Goal: Task Accomplishment & Management: Complete application form

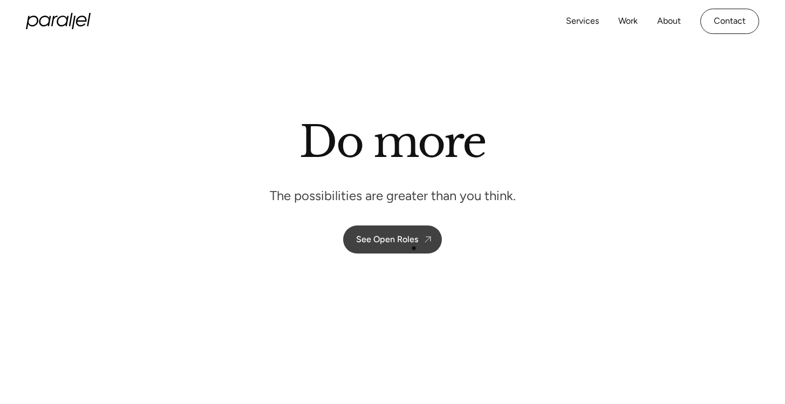
click at [414, 248] on link "See Open Roles" at bounding box center [392, 240] width 99 height 28
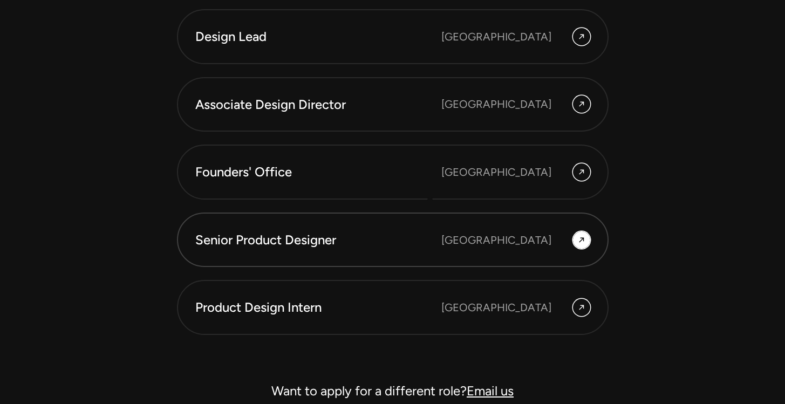
scroll to position [2987, 0]
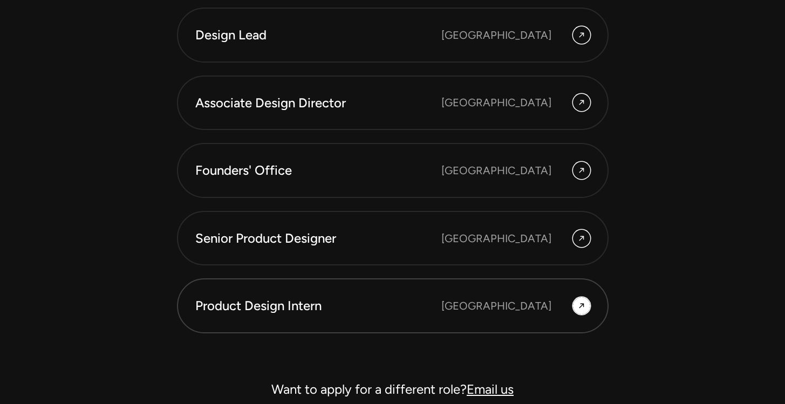
click at [393, 314] on div "Product Design Intern" at bounding box center [318, 306] width 246 height 18
click at [576, 302] on div at bounding box center [581, 305] width 17 height 17
click at [514, 303] on div "[GEOGRAPHIC_DATA]" at bounding box center [497, 306] width 110 height 16
click at [585, 307] on icon at bounding box center [582, 306] width 9 height 13
click at [210, 303] on div "Product Design Intern" at bounding box center [318, 306] width 246 height 18
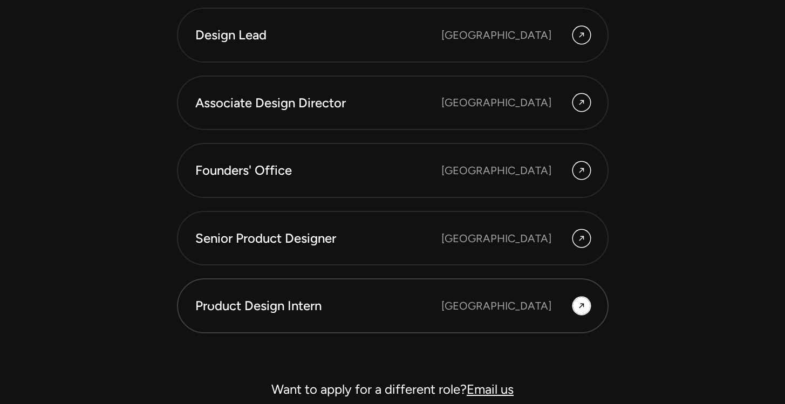
click at [210, 303] on div "Product Design Intern" at bounding box center [318, 306] width 246 height 18
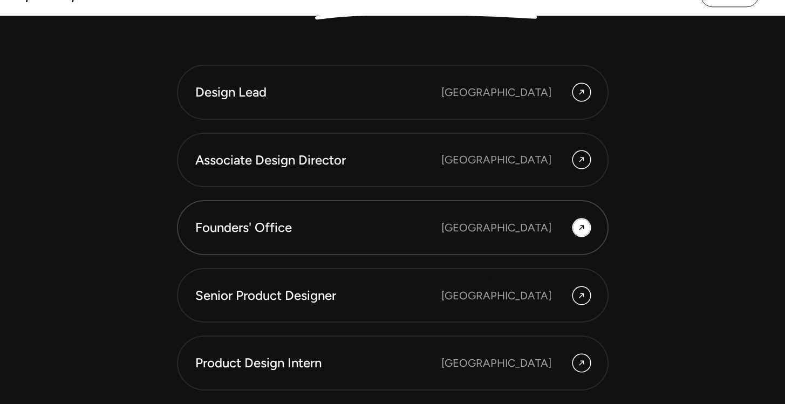
scroll to position [2929, 0]
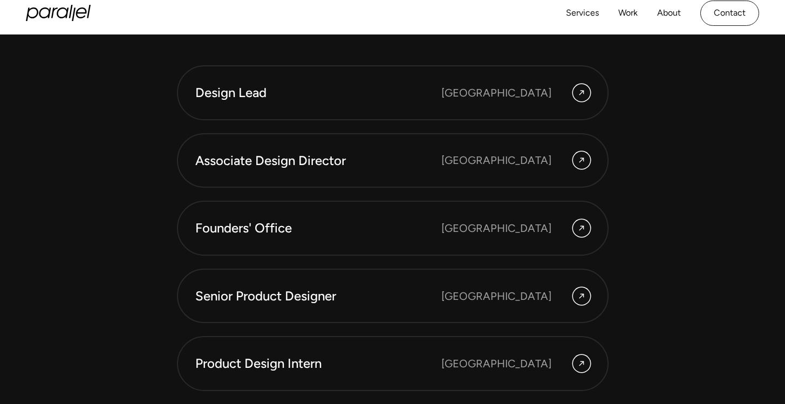
click at [350, 194] on div "Design Lead Bangalore Associate Design Director Bangalore Founders' Office Beng…" at bounding box center [393, 228] width 432 height 326
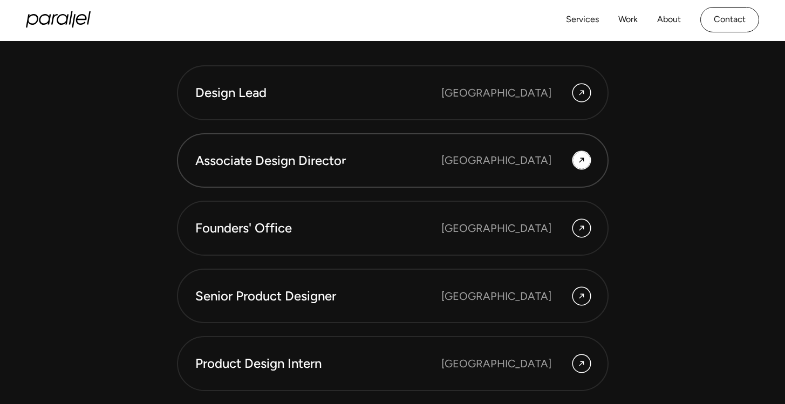
click at [342, 161] on div "Associate Design Director" at bounding box center [318, 161] width 246 height 18
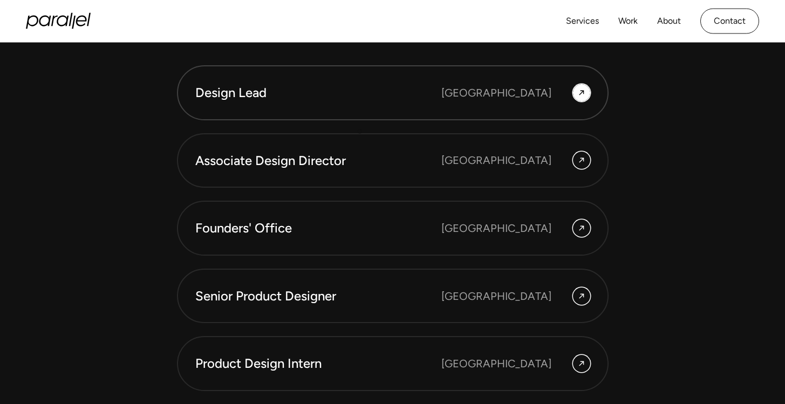
click at [376, 103] on link "Design Lead Bangalore" at bounding box center [393, 92] width 432 height 55
click at [369, 178] on link "Associate Design Director Bangalore" at bounding box center [393, 160] width 432 height 55
click at [366, 220] on div "Founders' Office" at bounding box center [318, 228] width 246 height 18
drag, startPoint x: 366, startPoint y: 264, endPoint x: 366, endPoint y: 279, distance: 14.6
click at [366, 264] on div "Design Lead Bangalore Associate Design Director Bangalore Founders' Office Beng…" at bounding box center [393, 228] width 432 height 326
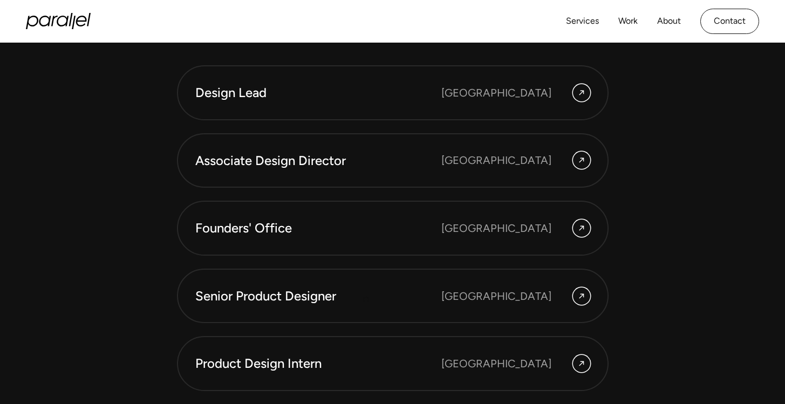
click at [365, 327] on div "Design Lead Bangalore Associate Design Director Bangalore Founders' Office Beng…" at bounding box center [393, 228] width 432 height 326
click at [366, 347] on link "Product Design Intern Bangalore" at bounding box center [393, 363] width 432 height 55
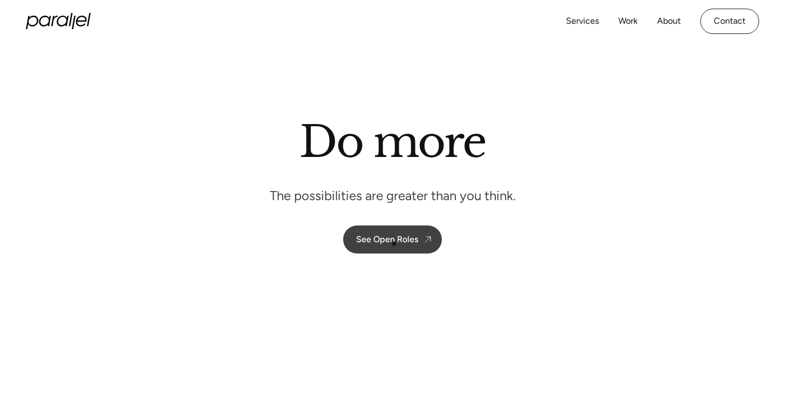
click at [395, 239] on div "See Open Roles" at bounding box center [387, 239] width 62 height 10
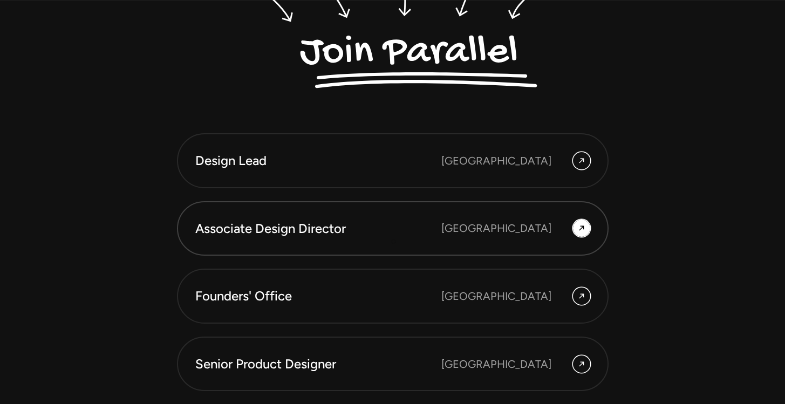
scroll to position [2869, 0]
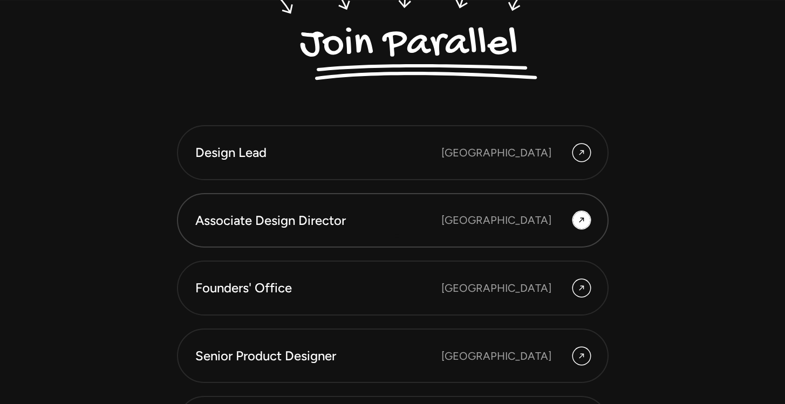
click at [411, 222] on div "Associate Design Director" at bounding box center [318, 221] width 246 height 18
click at [581, 303] on link "Founders' Office Bengaluru" at bounding box center [393, 288] width 432 height 55
click at [581, 370] on link "Senior Product Designer Bengaluru" at bounding box center [393, 356] width 432 height 55
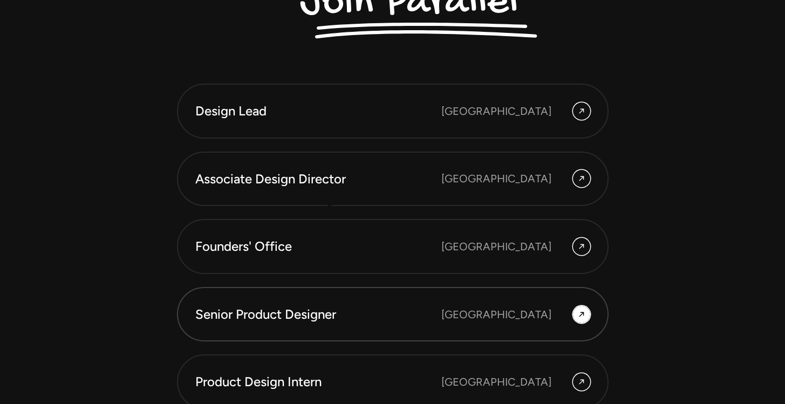
scroll to position [2912, 0]
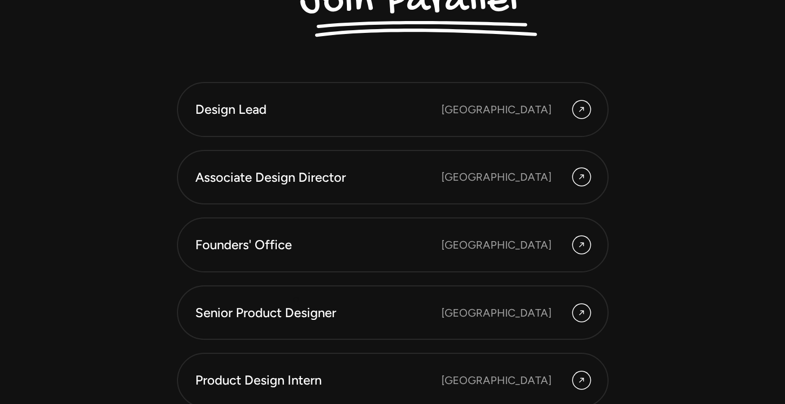
click at [271, 342] on div "Design Lead Bangalore Associate Design Director Bangalore Founders' Office Beng…" at bounding box center [393, 245] width 432 height 326
click at [276, 314] on div "Senior Product Designer" at bounding box center [318, 313] width 246 height 18
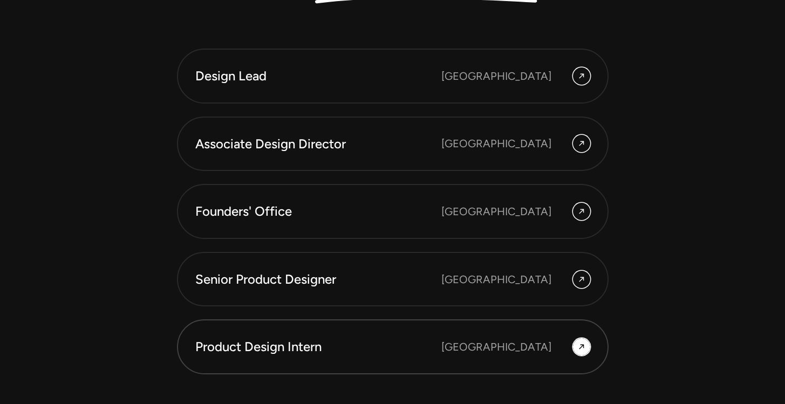
scroll to position [2949, 0]
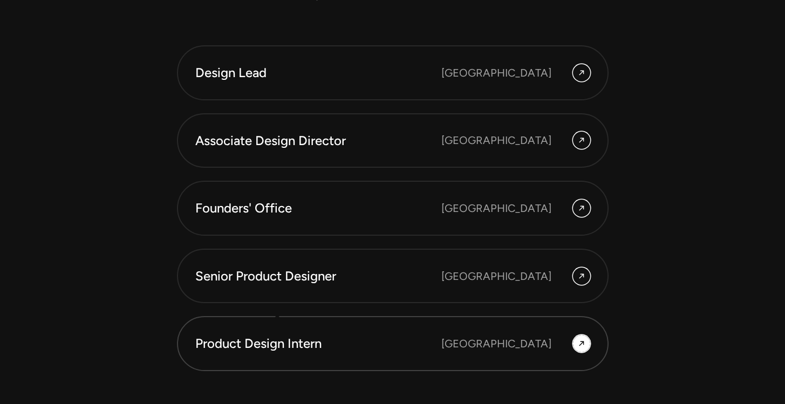
click at [277, 331] on link "Product Design Intern Bangalore" at bounding box center [393, 343] width 432 height 55
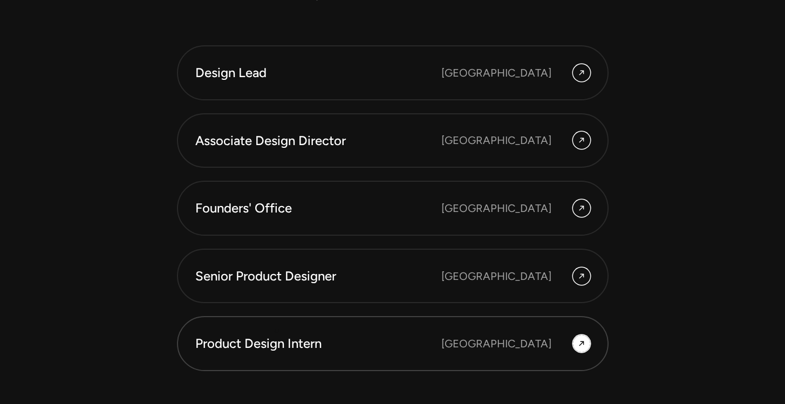
click at [277, 331] on link "Product Design Intern Bangalore" at bounding box center [393, 343] width 432 height 55
click at [468, 344] on div "Product Design Intern Bangalore" at bounding box center [392, 344] width 395 height 18
drag, startPoint x: 468, startPoint y: 344, endPoint x: 300, endPoint y: 72, distance: 319.9
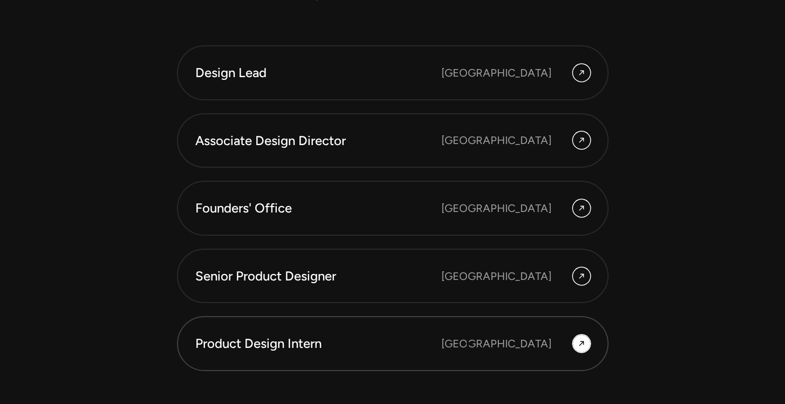
click at [287, 65] on div "Design Lead Bangalore Associate Design Director Bangalore Founders' Office Beng…" at bounding box center [393, 208] width 432 height 326
click at [588, 69] on div at bounding box center [581, 72] width 17 height 17
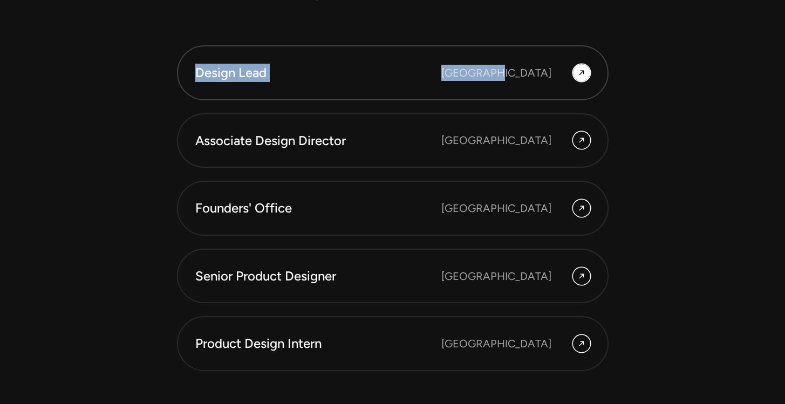
click at [248, 75] on div "Design Lead" at bounding box center [318, 73] width 246 height 18
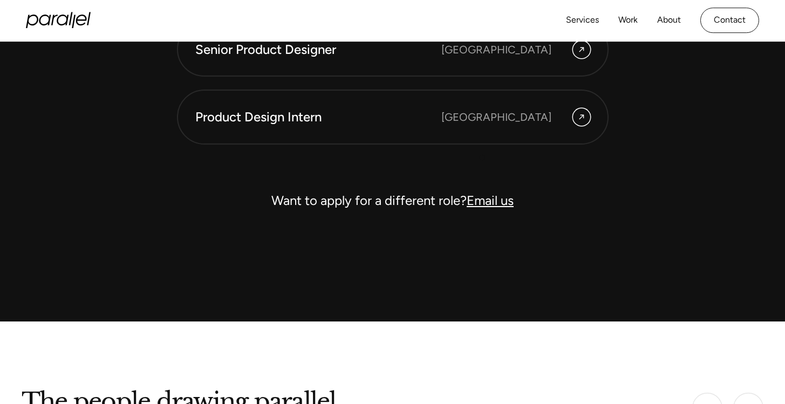
scroll to position [3161, 0]
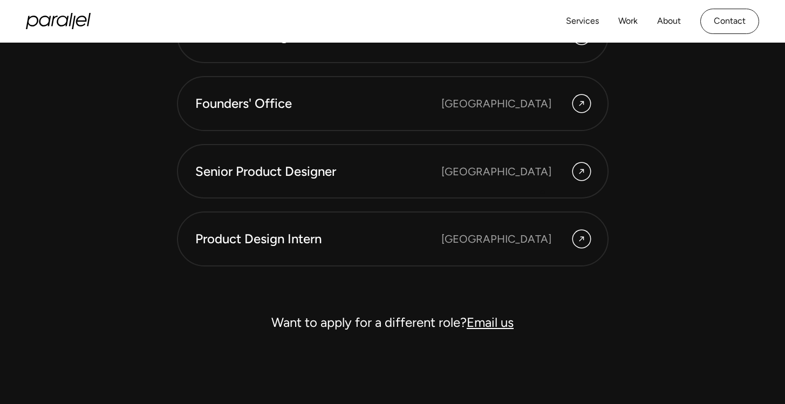
click at [559, 188] on link "Senior Product Designer Bengaluru" at bounding box center [393, 171] width 432 height 55
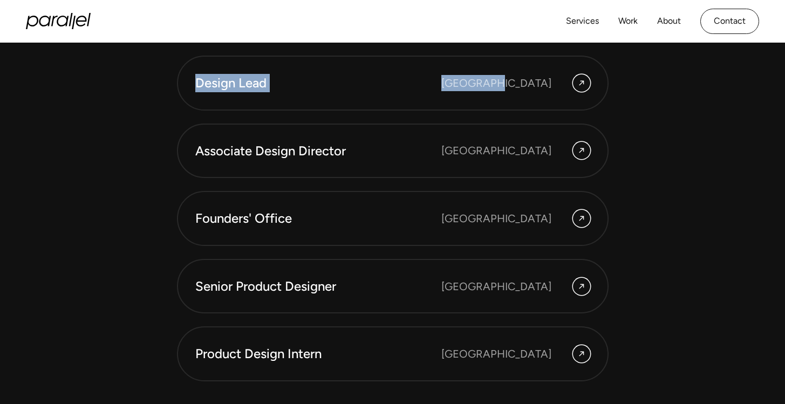
scroll to position [2808, 0]
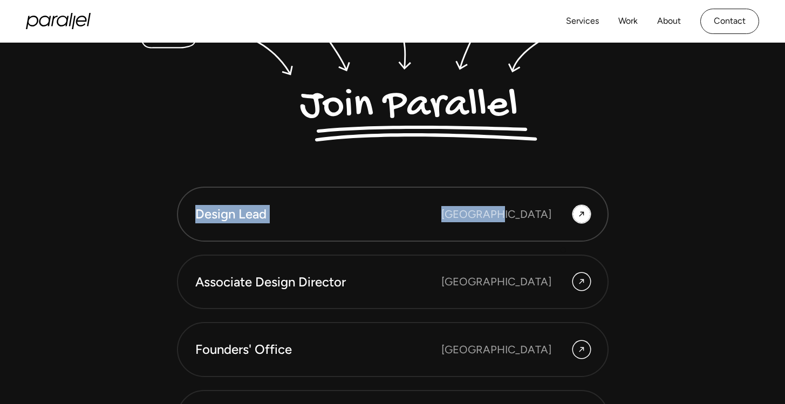
click at [575, 196] on link "Design Lead Bangalore" at bounding box center [393, 214] width 432 height 55
click at [582, 215] on icon at bounding box center [582, 214] width 9 height 13
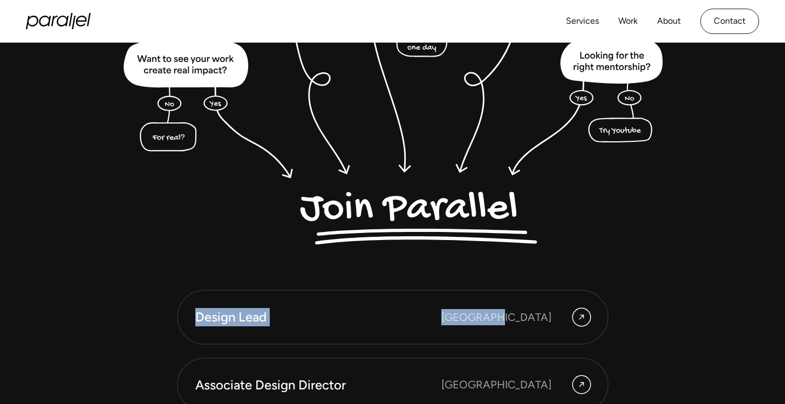
scroll to position [2700, 0]
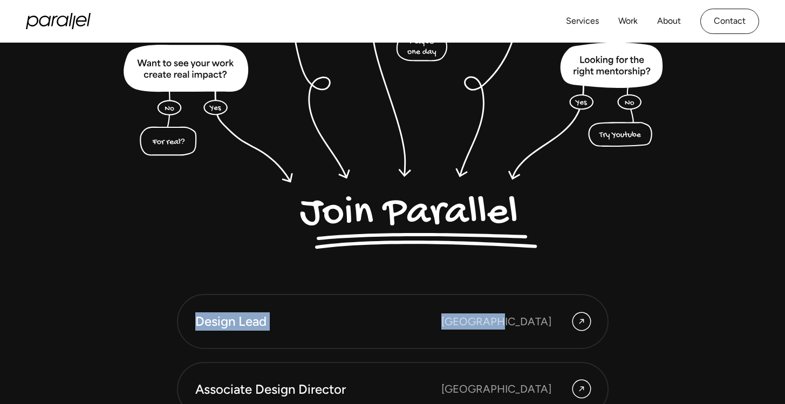
click at [367, 181] on img at bounding box center [393, 74] width 553 height 363
click at [177, 140] on img at bounding box center [393, 74] width 553 height 363
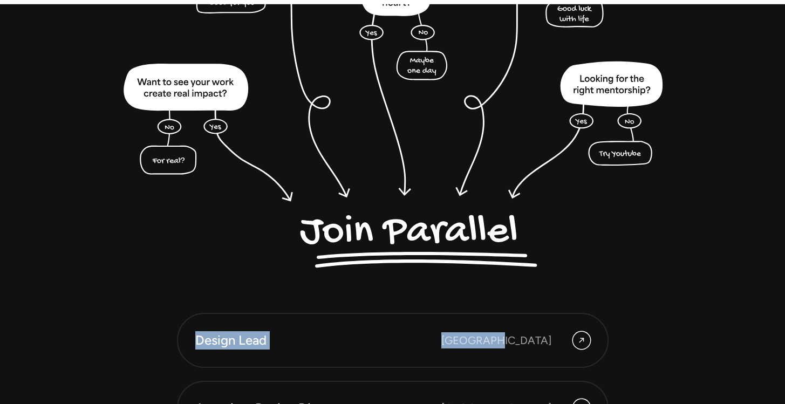
scroll to position [2738, 0]
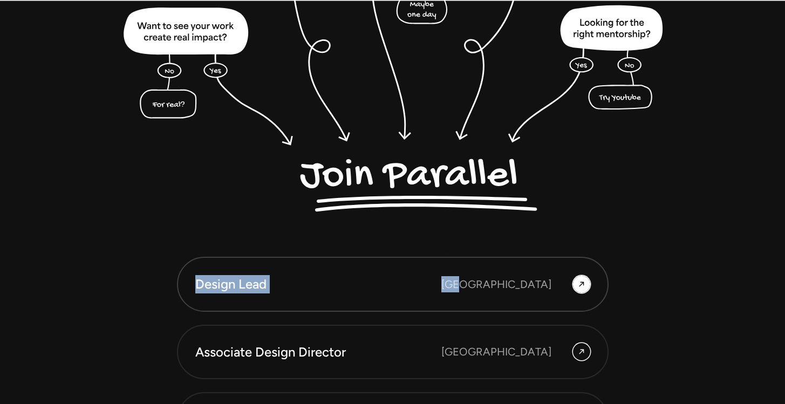
drag, startPoint x: 485, startPoint y: 271, endPoint x: 556, endPoint y: 276, distance: 71.4
click at [526, 282] on div "Design Lead Bangalore Associate Design Director Bangalore Founders' Office Beng…" at bounding box center [393, 401] width 432 height 364
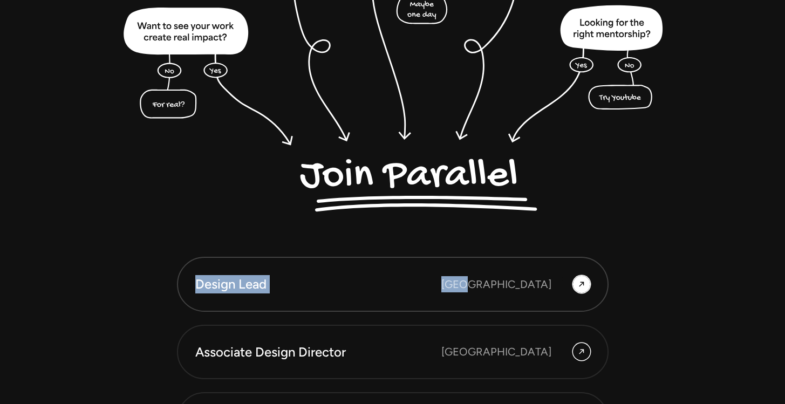
click at [573, 286] on div at bounding box center [581, 284] width 17 height 17
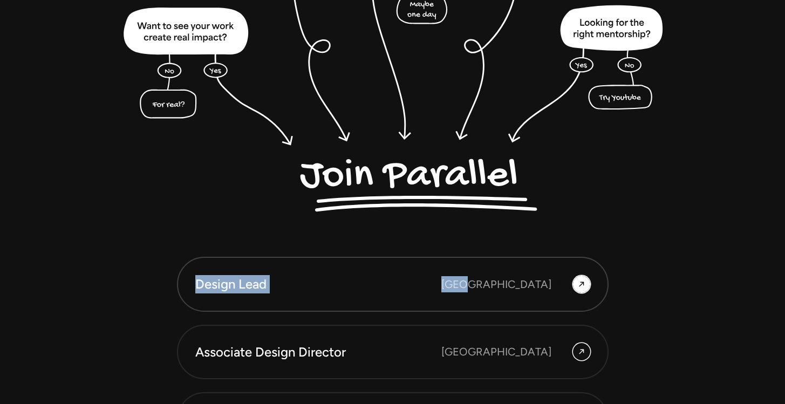
click at [530, 280] on div "[GEOGRAPHIC_DATA]" at bounding box center [497, 284] width 110 height 16
click at [357, 280] on div "Design Lead" at bounding box center [318, 284] width 246 height 18
click at [286, 273] on link "Design Lead Bangalore" at bounding box center [393, 284] width 432 height 55
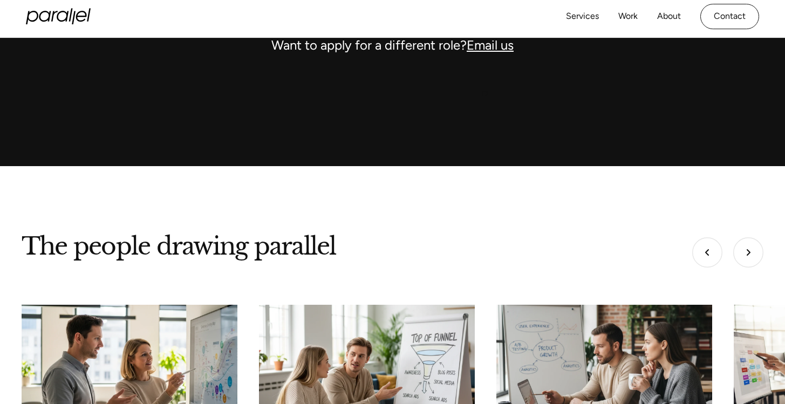
scroll to position [3317, 0]
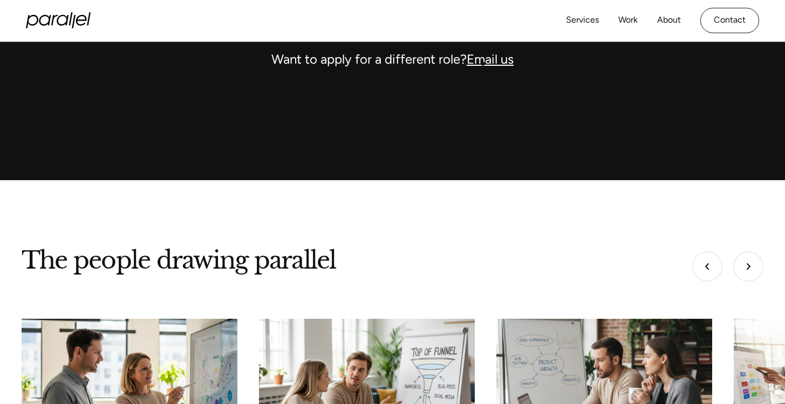
click at [483, 64] on link "Email us" at bounding box center [490, 59] width 47 height 16
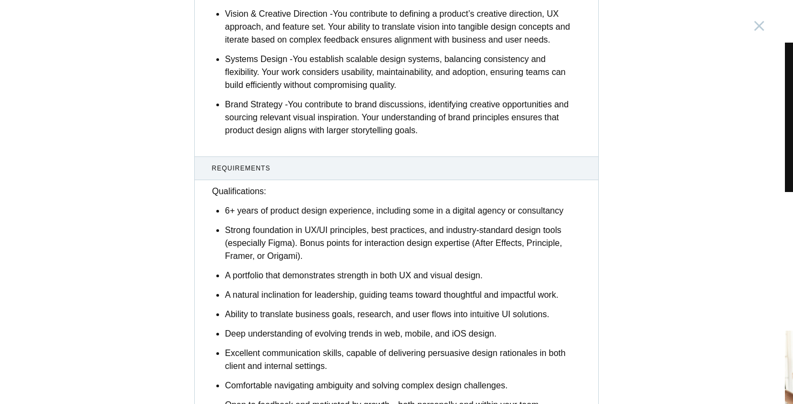
scroll to position [1146, 0]
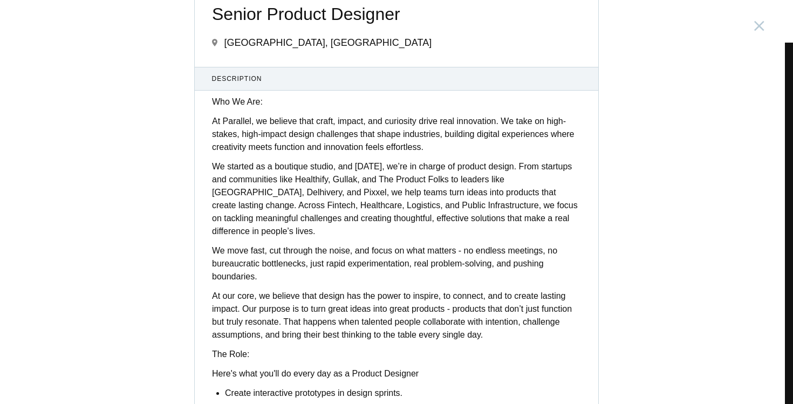
scroll to position [38, 0]
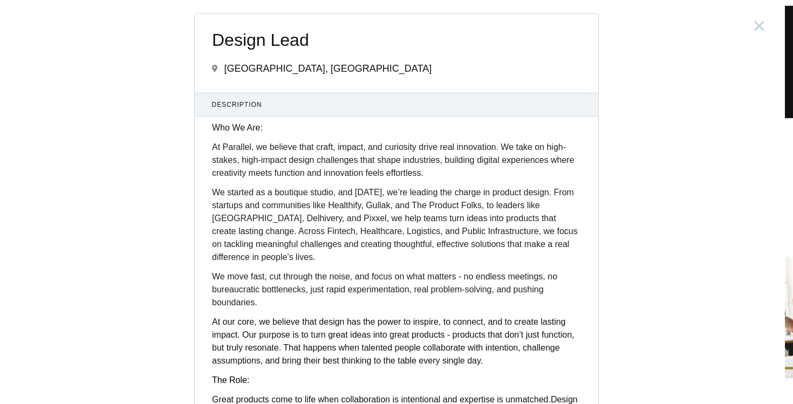
scroll to position [3054, 0]
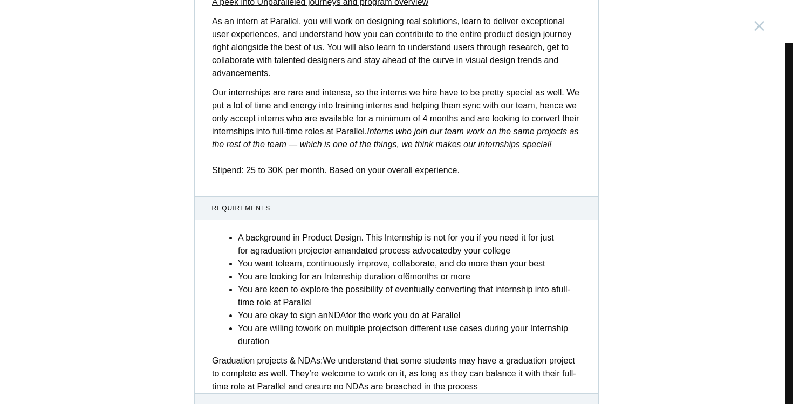
scroll to position [430, 0]
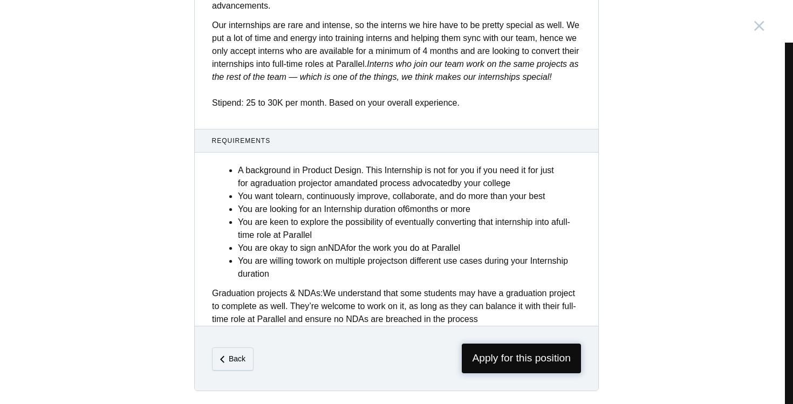
click at [487, 365] on span "Apply for this position" at bounding box center [521, 359] width 119 height 30
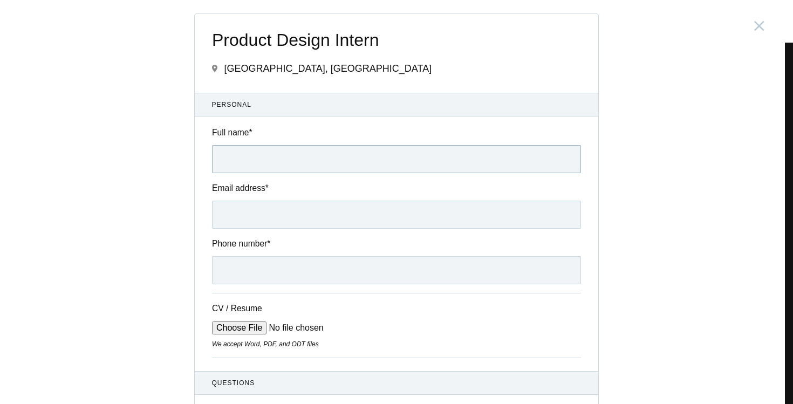
click at [294, 147] on input "Full name *" at bounding box center [396, 159] width 369 height 28
type input "sarthaak pal"
type input "[EMAIL_ADDRESS][DOMAIN_NAME]"
type input "[PHONE_NUMBER]"
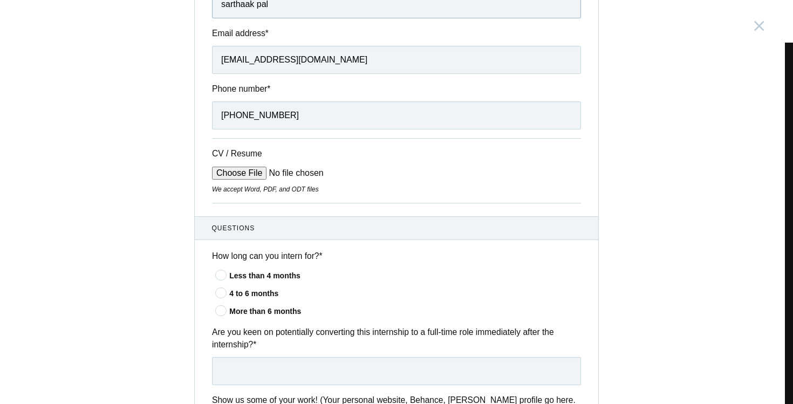
scroll to position [158, 0]
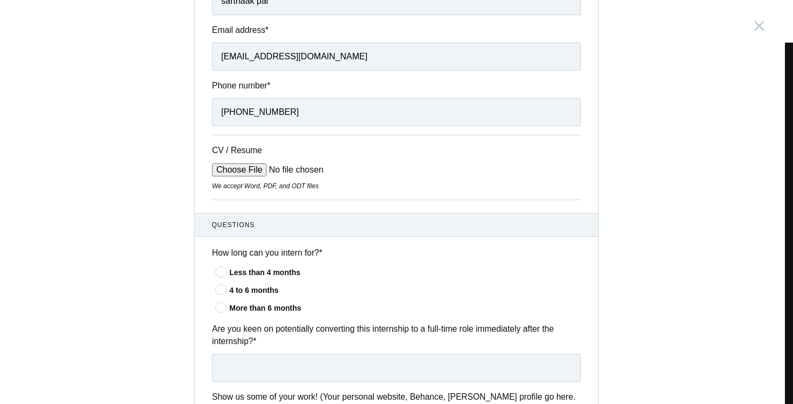
click at [256, 176] on input "CV / Resume" at bounding box center [294, 170] width 164 height 13
type input "C:\fakepath\SarthaakPal.pdf"
click at [276, 311] on div "More than 6 months" at bounding box center [405, 308] width 352 height 11
click at [0, 0] on input"] "More than 6 months" at bounding box center [0, 0] width 0 height 0
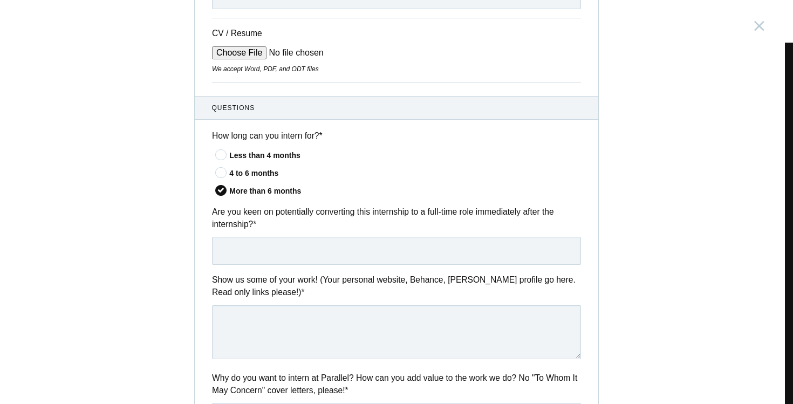
scroll to position [274, 0]
click at [288, 266] on input "text" at bounding box center [396, 252] width 369 height 28
type input "Yes"
click at [315, 324] on textarea at bounding box center [396, 334] width 369 height 54
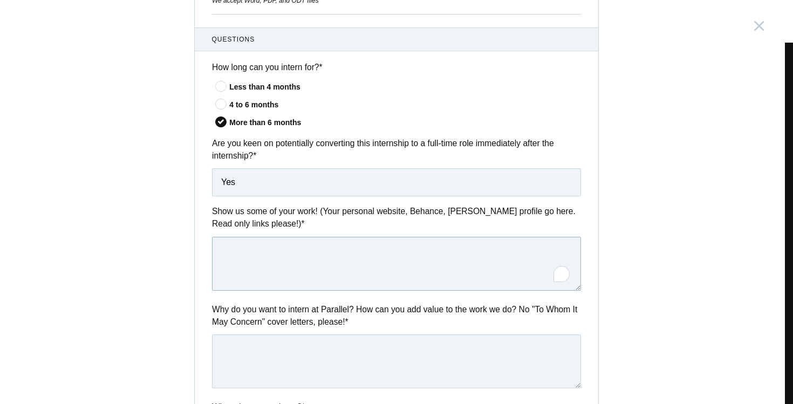
scroll to position [347, 0]
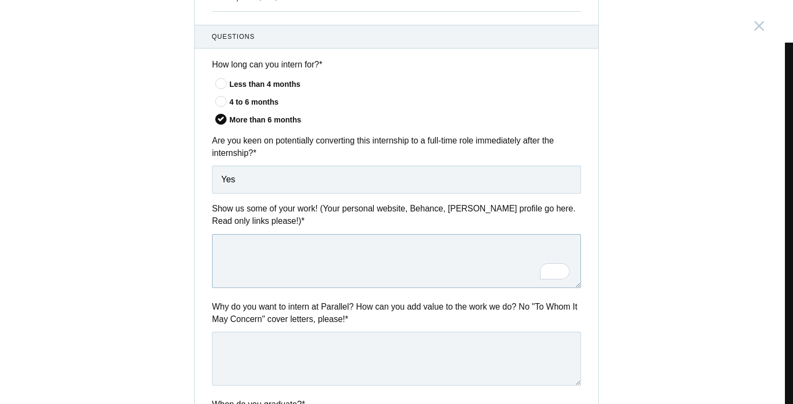
paste textarea "[DOMAIN_NAME]"
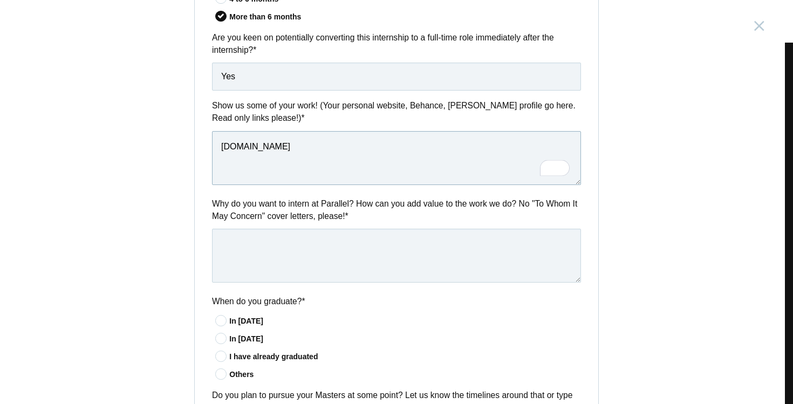
scroll to position [450, 0]
type textarea "[DOMAIN_NAME]"
click at [335, 257] on textarea "To enrich screen reader interactions, please activate Accessibility in Grammarl…" at bounding box center [396, 255] width 369 height 54
click at [229, 339] on div "In [DATE]" at bounding box center [405, 338] width 352 height 11
click at [0, 0] on input"] "In [DATE]" at bounding box center [0, 0] width 0 height 0
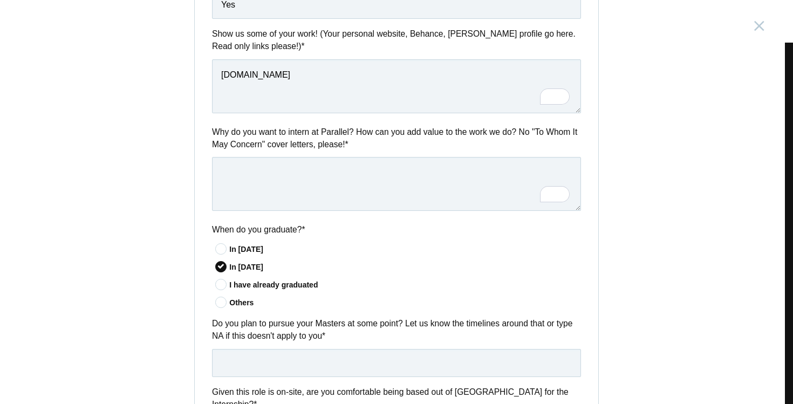
scroll to position [507, 0]
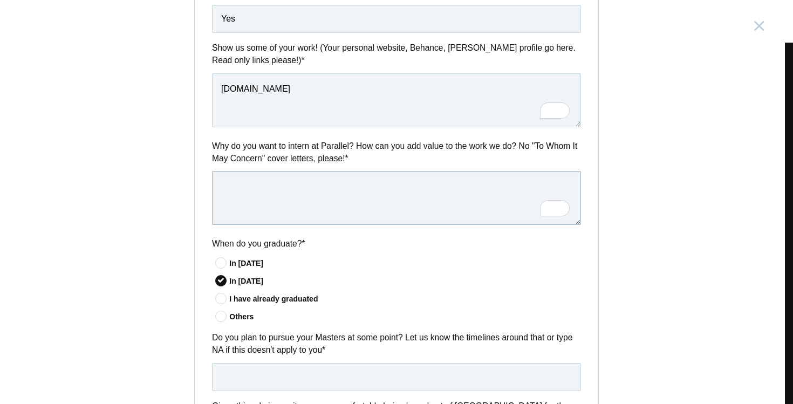
click at [300, 187] on textarea "To enrich screen reader interactions, please activate Accessibility in Grammarl…" at bounding box center [396, 198] width 369 height 54
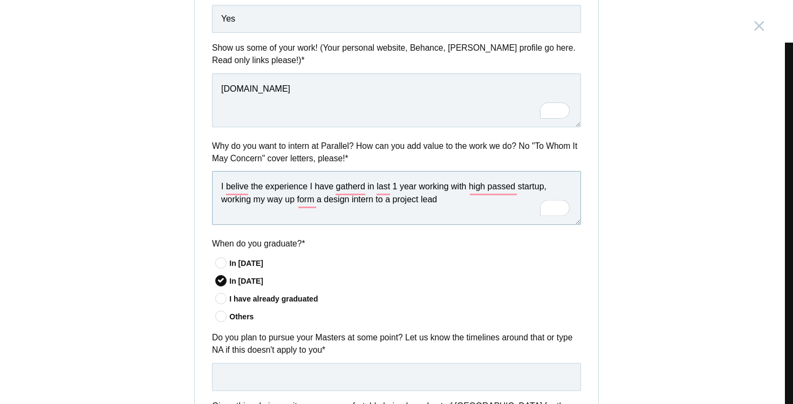
click at [301, 196] on textarea "I belive the experience I have gatherd in last 1 year working with high passed …" at bounding box center [396, 198] width 369 height 54
click at [302, 205] on textarea "I belive the experience I have gatherd in last 1 year working with high passed …" at bounding box center [396, 198] width 369 height 54
click at [213, 185] on textarea "I belive the experience I have gatherd in last 1 year working with high passed …" at bounding box center [396, 198] width 369 height 54
click at [237, 193] on textarea "I belive the experience I have gatherd in last 1 year working with high passed …" at bounding box center [396, 198] width 369 height 54
click at [361, 189] on textarea "I believe the experience I have gatherd in last 1 year working with high passed…" at bounding box center [396, 198] width 369 height 54
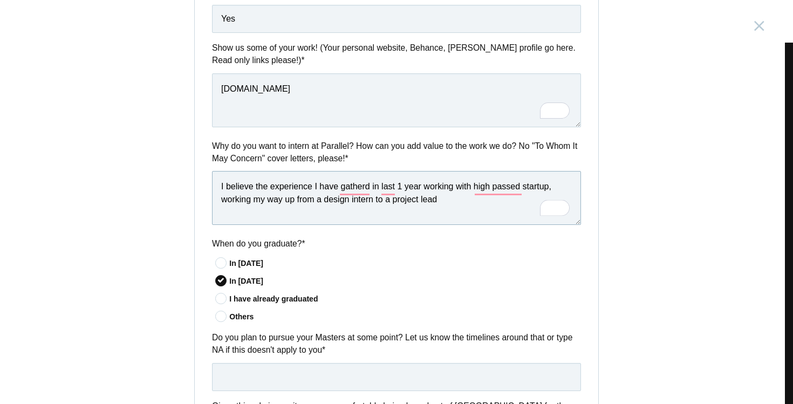
click at [351, 190] on textarea "I believe the experience I have gatherd in last 1 year working with high passed…" at bounding box center [396, 198] width 369 height 54
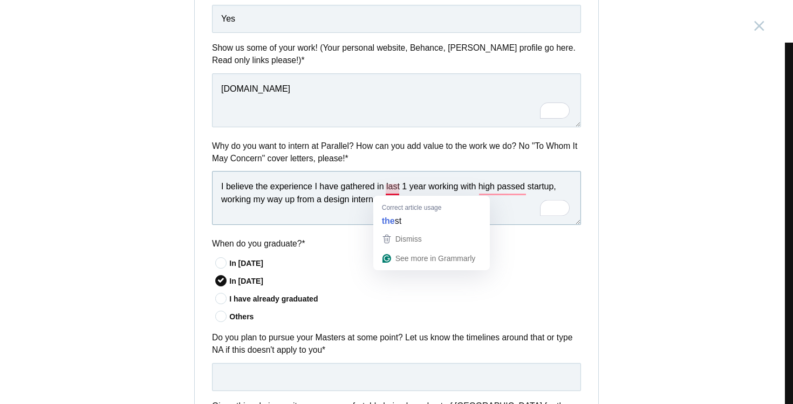
click at [393, 191] on textarea "I believe the experience I have gathered in last 1 year working with high passe…" at bounding box center [396, 198] width 369 height 54
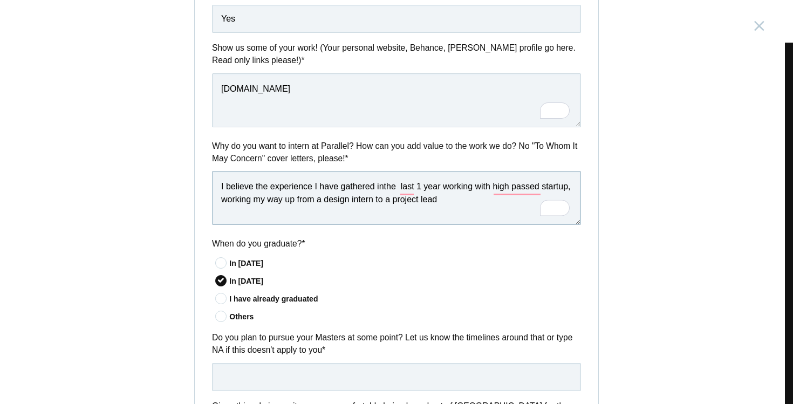
click at [381, 193] on textarea "I believe the experience I have gathered inthe last 1 year working with high pa…" at bounding box center [396, 198] width 369 height 54
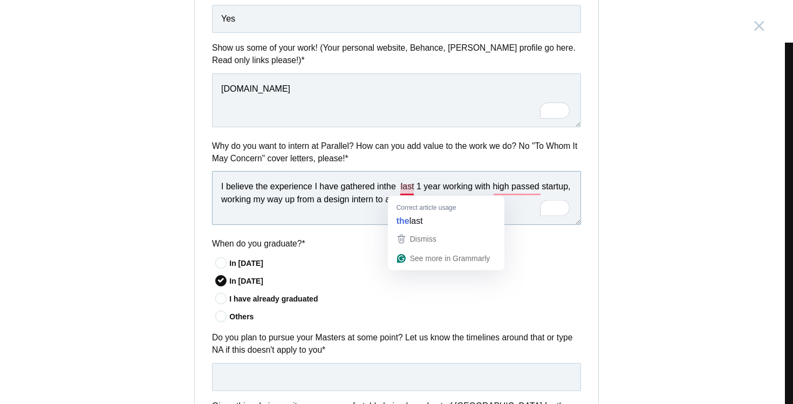
click at [399, 191] on textarea "I believe the experience I have gathered inthe last 1 year working with high pa…" at bounding box center [396, 198] width 369 height 54
click at [409, 209] on textarea "I believe the experience I have gathered inthe last 1 year working with high pa…" at bounding box center [396, 198] width 369 height 54
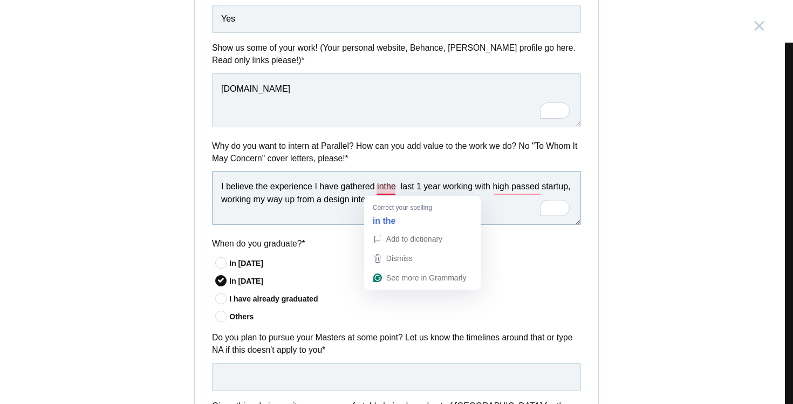
click at [394, 189] on textarea "I believe the experience I have gathered inthe last 1 year working with high pa…" at bounding box center [396, 198] width 369 height 54
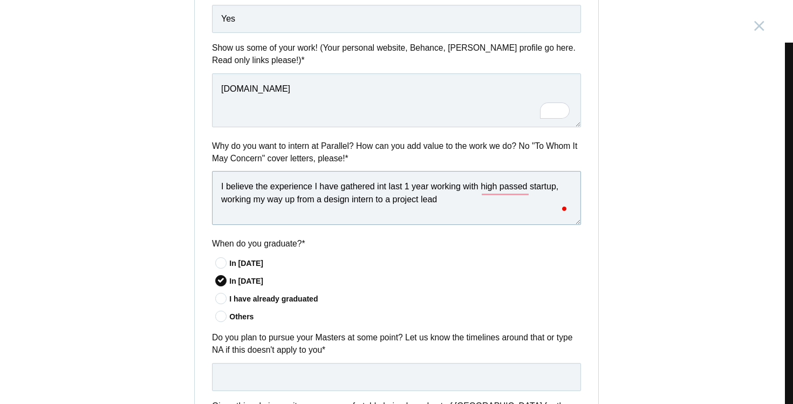
type textarea "I believe the experience I have gathered in last 1 year working with high passe…"
click at [436, 195] on textarea "I believe the experience I have gathered in last 1 year working with high passe…" at bounding box center [396, 198] width 369 height 54
click at [485, 193] on textarea "I believe the experience I have gathered in last 1 year working with high passe…" at bounding box center [396, 198] width 369 height 54
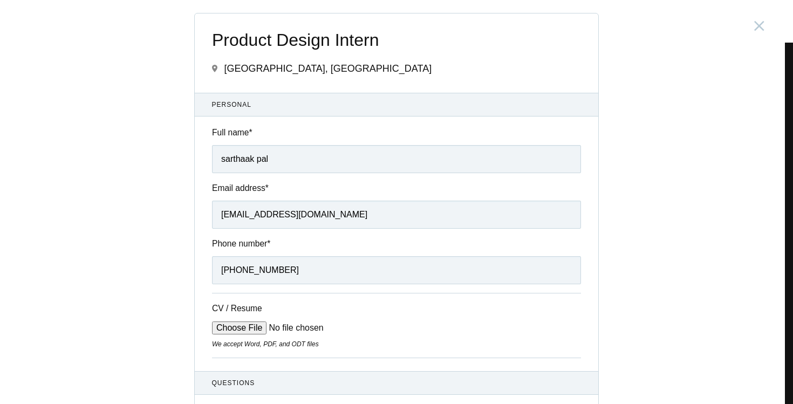
scroll to position [507, 0]
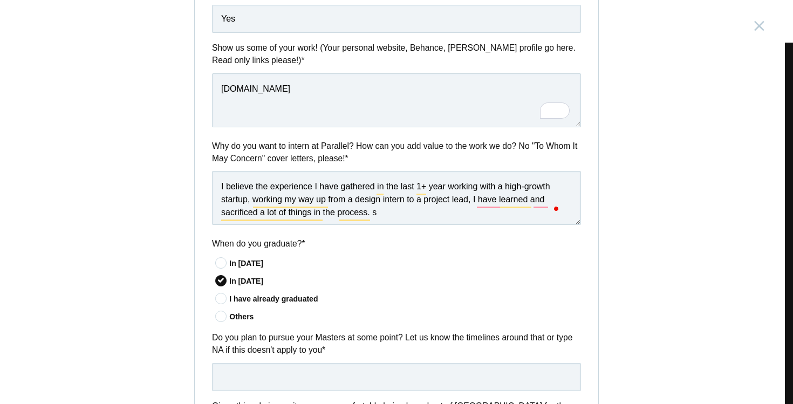
click at [485, 205] on textarea "I believe the experience I have gathered in the last 1+ year working with a hig…" at bounding box center [396, 198] width 369 height 54
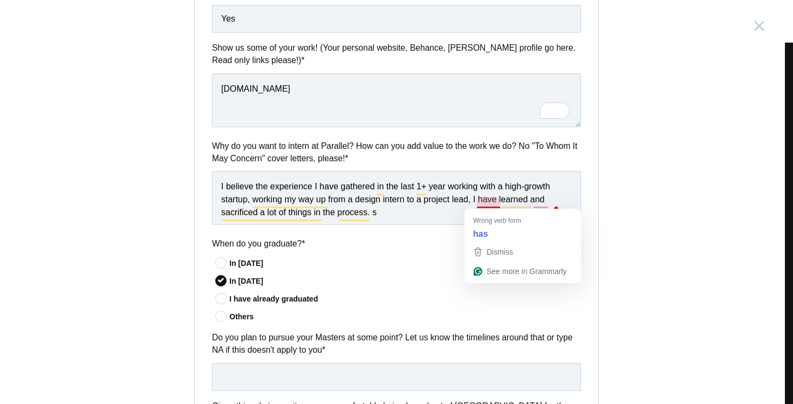
click at [456, 202] on textarea "I believe the experience I have gathered in the last 1+ year working with a hig…" at bounding box center [396, 198] width 369 height 54
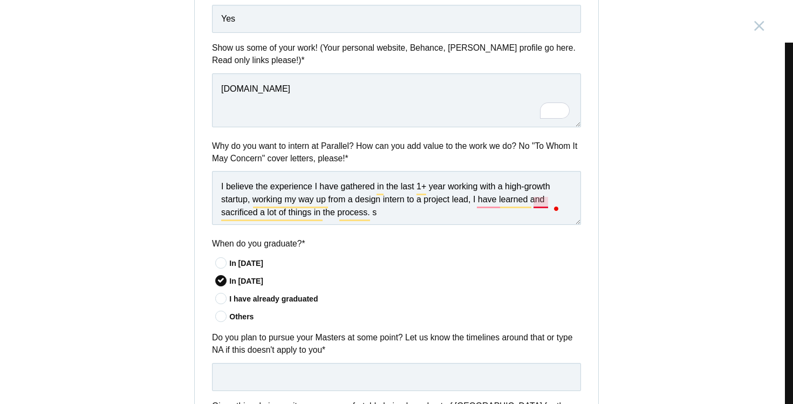
click at [541, 205] on textarea "I believe the experience I have gathered in the last 1+ year working with a hig…" at bounding box center [396, 198] width 369 height 54
click at [483, 210] on textarea "I believe the experience I have gathered in the last 1+ year working with a hig…" at bounding box center [396, 198] width 369 height 54
click at [471, 204] on textarea "I believe the experience I have gathered in the last 1+ year working with a hig…" at bounding box center [396, 198] width 369 height 54
click at [457, 220] on textarea "I believe the experience I have gathered in the last 1+ year working with a hig…" at bounding box center [396, 198] width 369 height 54
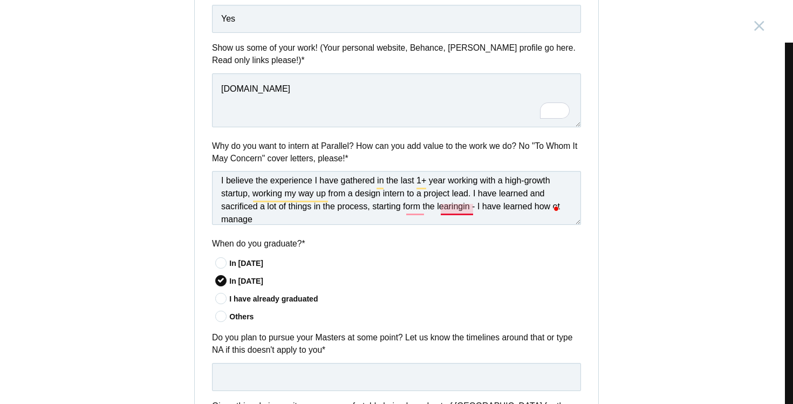
click at [450, 207] on textarea "I believe the experience I have gathered in the last 1+ year working with a hig…" at bounding box center [396, 198] width 369 height 54
click at [417, 211] on textarea "I believe the experience I have gathered in the last 1+ year working with a hig…" at bounding box center [396, 198] width 369 height 54
click at [469, 225] on textarea "I believe the experience I have gathered in the last 1+ year working with a hig…" at bounding box center [396, 198] width 369 height 54
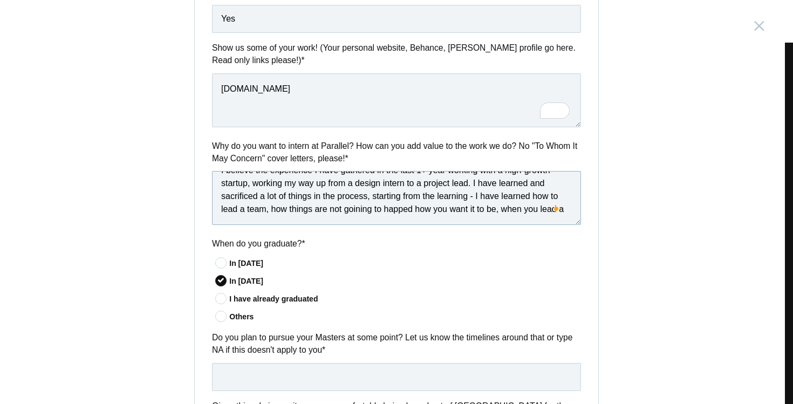
scroll to position [19, 0]
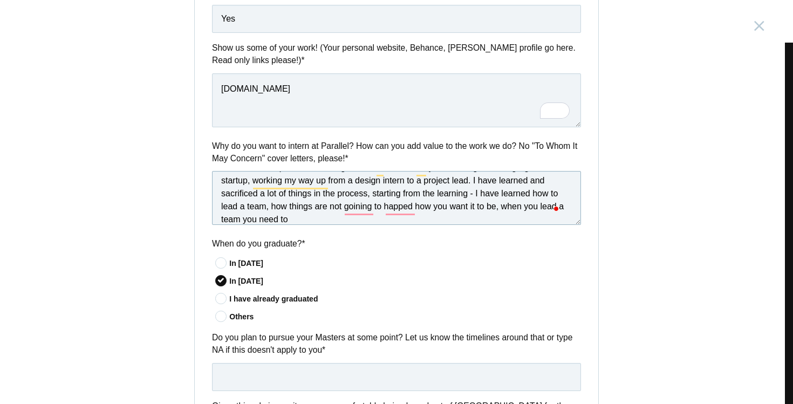
click at [357, 203] on textarea "I believe the experience I have gathered in the last 1+ year working with a hig…" at bounding box center [396, 198] width 369 height 54
click at [357, 208] on textarea "I believe the experience I have gathered in the last 1+ year working with a hig…" at bounding box center [396, 198] width 369 height 54
click at [410, 216] on textarea "I believe the experience I have gathered in the last 1+ year working with a hig…" at bounding box center [396, 198] width 369 height 54
click at [388, 212] on textarea "I believe the experience I have gathered in the last 1+ year working with a hig…" at bounding box center [396, 198] width 369 height 54
click at [393, 222] on textarea "I believe the experience I have gathered in the last 1+ year working with a hig…" at bounding box center [396, 198] width 369 height 54
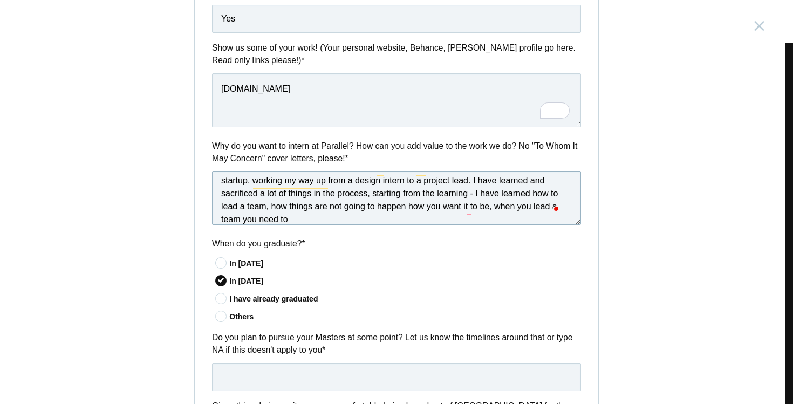
click at [231, 220] on textarea "I believe the experience I have gathered in the last 1+ year working with a hig…" at bounding box center [396, 198] width 369 height 54
click at [289, 228] on div "Why do you want to intern at Parallel? How can you add value to the work we do?…" at bounding box center [397, 184] width 404 height 89
click at [292, 225] on textarea "I believe the experience I have gathered in the last 1+ year working with a hig…" at bounding box center [396, 198] width 369 height 54
click at [408, 225] on textarea "I believe the experience I have gathered in the last 1+ year working with a hig…" at bounding box center [396, 198] width 369 height 54
click at [448, 225] on textarea "I believe the experience I have gathered in the last 1+ year working with a hig…" at bounding box center [396, 198] width 369 height 54
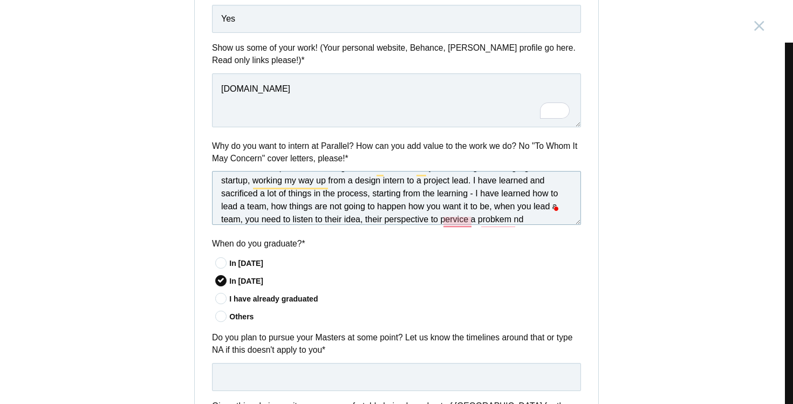
click at [460, 224] on textarea "I believe the experience I have gathered in the last 1+ year working with a hig…" at bounding box center [396, 198] width 369 height 54
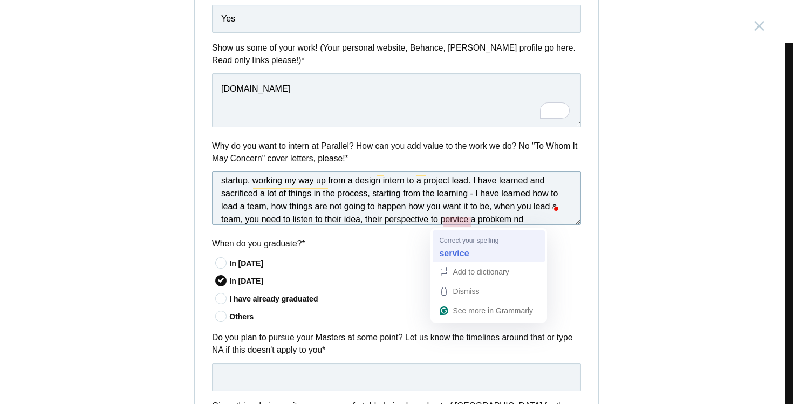
type textarea "I believe the experience I have gathered in the last 1+ year working with a hig…"
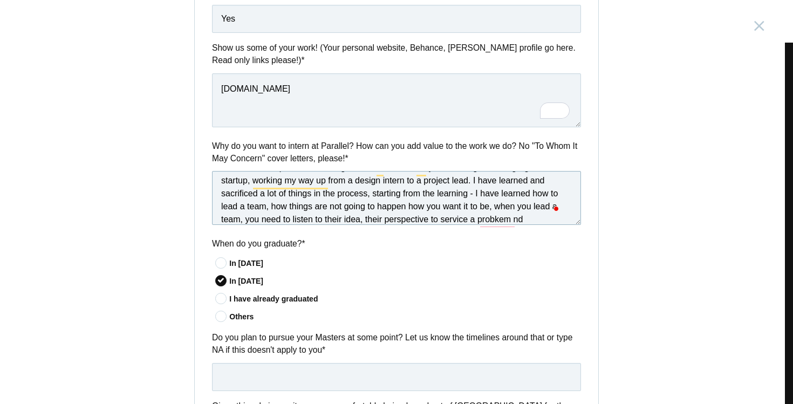
click at [390, 223] on textarea "I believe the experience I have gathered in the last 1+ year working with a hig…" at bounding box center [396, 198] width 369 height 54
click at [477, 223] on textarea "I believe the experience I have gathered in the last 1+ year working with a hig…" at bounding box center [396, 198] width 369 height 54
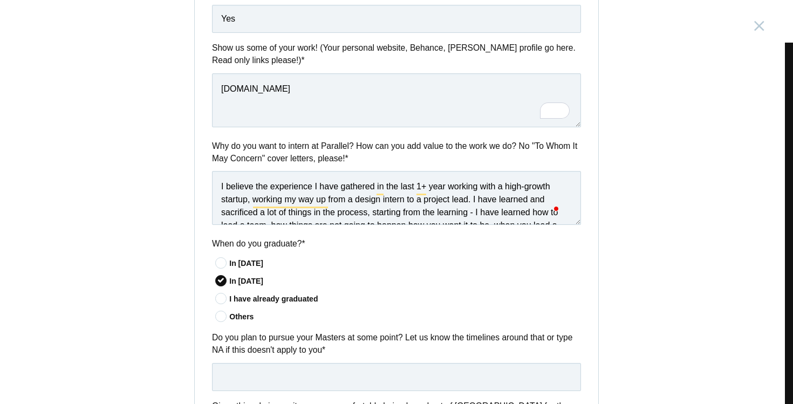
scroll to position [19, 0]
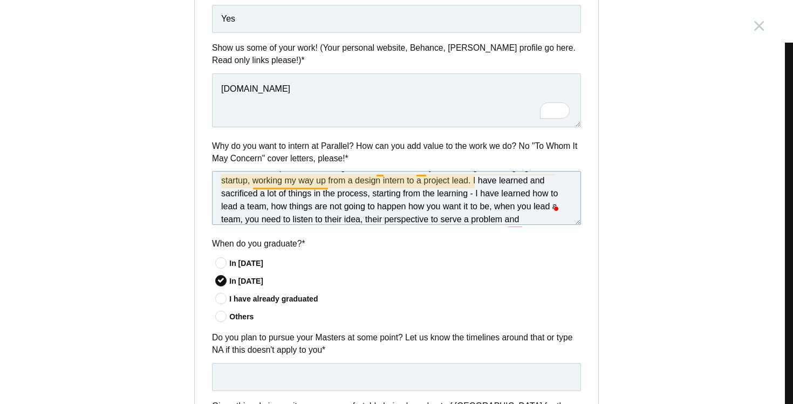
click at [283, 181] on textarea "I believe the experience I have gathered in the last 1+ year working with a hig…" at bounding box center [396, 198] width 369 height 54
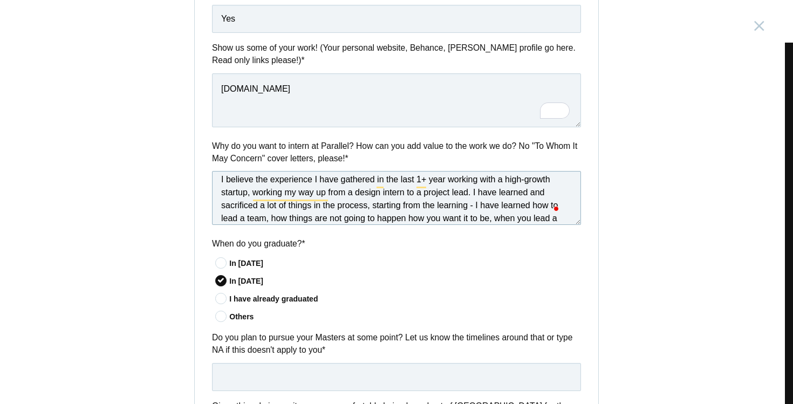
scroll to position [8, 0]
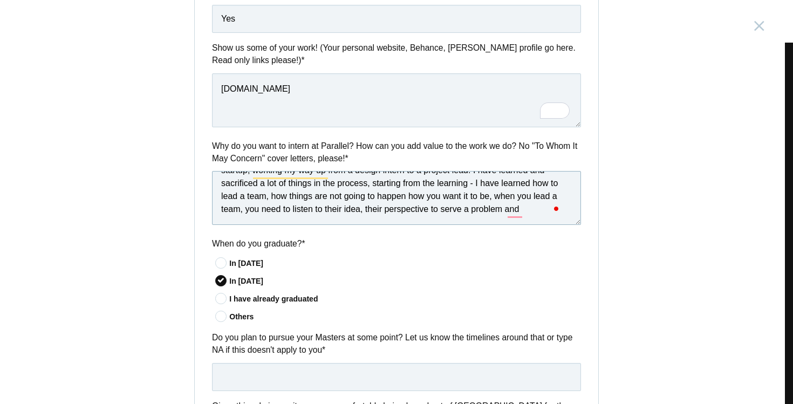
click at [452, 210] on textarea "I believe the experience I have gathered in the last 1+ year working with a hig…" at bounding box center [396, 198] width 369 height 54
click at [539, 214] on textarea "I believe the experience I have gathered in the last 1+ year working with a hig…" at bounding box center [396, 198] width 369 height 54
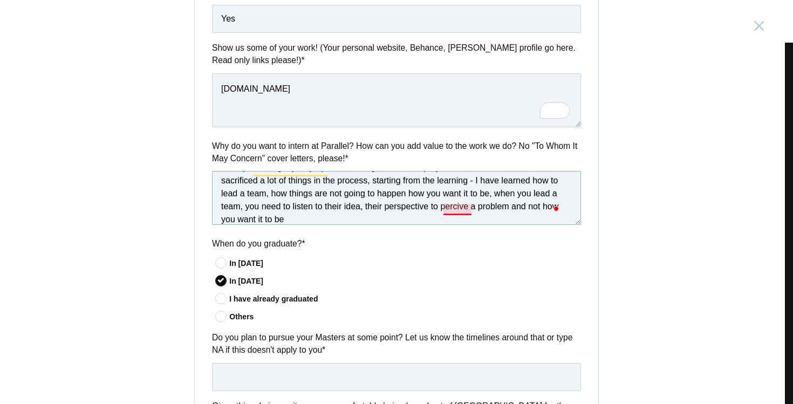
click at [461, 214] on textarea "I believe the experience I have gathered in the last 1+ year working with a hig…" at bounding box center [396, 198] width 369 height 54
click at [375, 224] on textarea "I believe the experience I have gathered in the last 1+ year working with a hig…" at bounding box center [396, 198] width 369 height 54
click at [525, 205] on textarea "I believe the experience I have gathered in the last 1+ year working with a hig…" at bounding box center [396, 198] width 369 height 54
click at [513, 220] on textarea "I believe the experience I have gathered in the last 1+ year working with a hig…" at bounding box center [396, 198] width 369 height 54
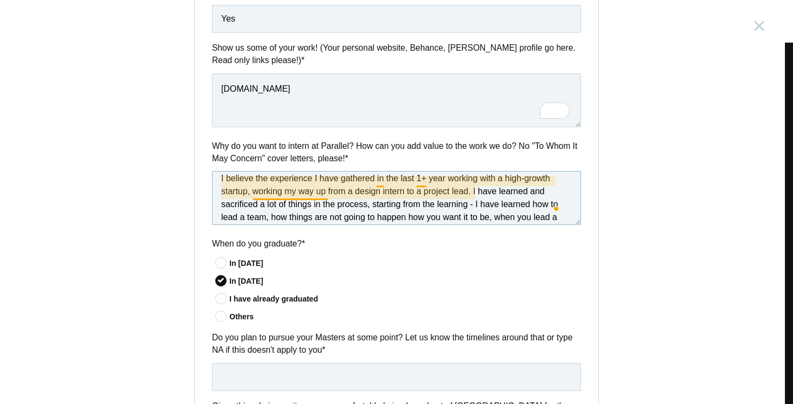
click at [305, 194] on textarea "I believe the experience I have gathered in the last 1+ year working with a hig…" at bounding box center [396, 198] width 369 height 54
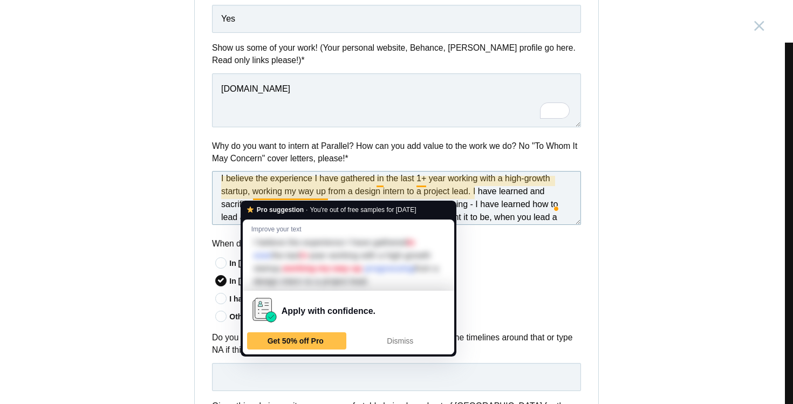
click at [362, 182] on textarea "I believe the experience I have gathered in the last 1+ year working with a hig…" at bounding box center [396, 198] width 369 height 54
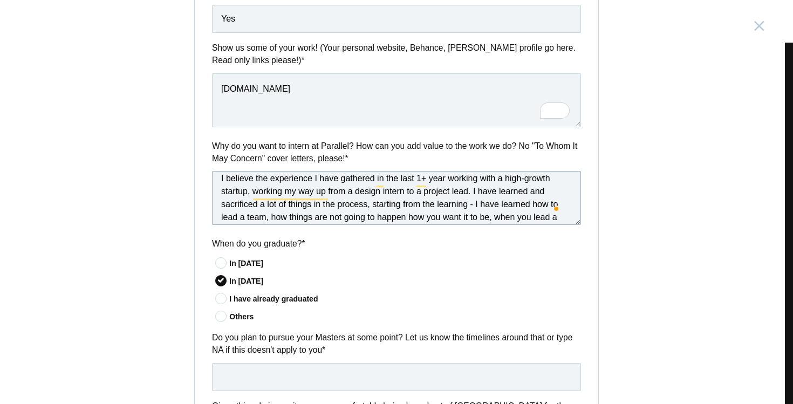
click at [379, 182] on textarea "I believe the experience I have gathered in the last 1+ year working with a hig…" at bounding box center [396, 198] width 369 height 54
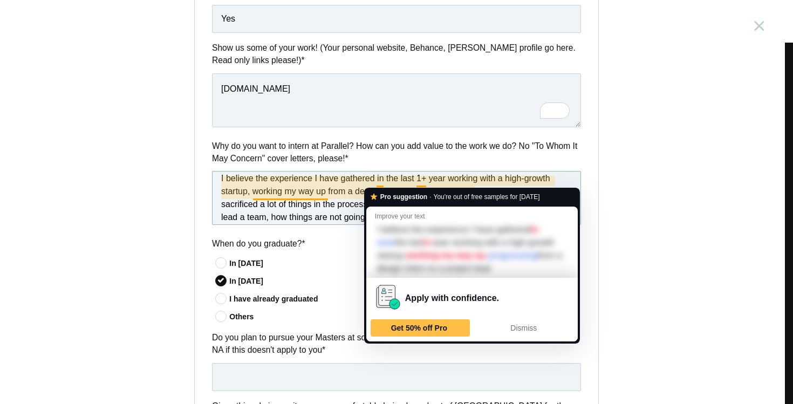
click at [318, 199] on textarea "I believe the experience I have gathered in the last 1+ year working with a hig…" at bounding box center [396, 198] width 369 height 54
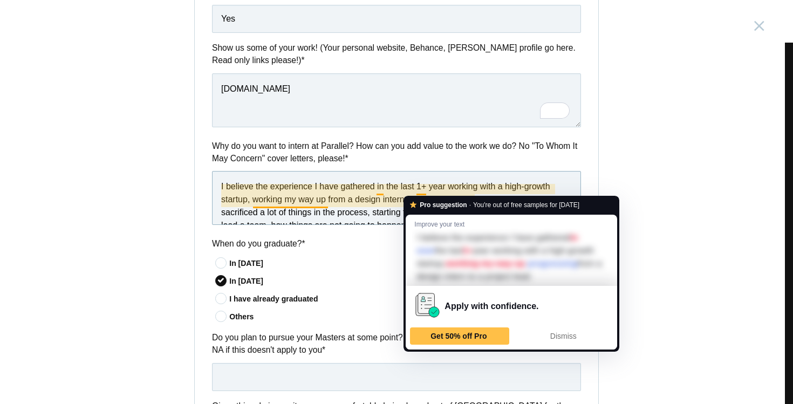
click at [418, 191] on textarea "I believe the experience I have gathered in the last 1+ year working with a hig…" at bounding box center [396, 198] width 369 height 54
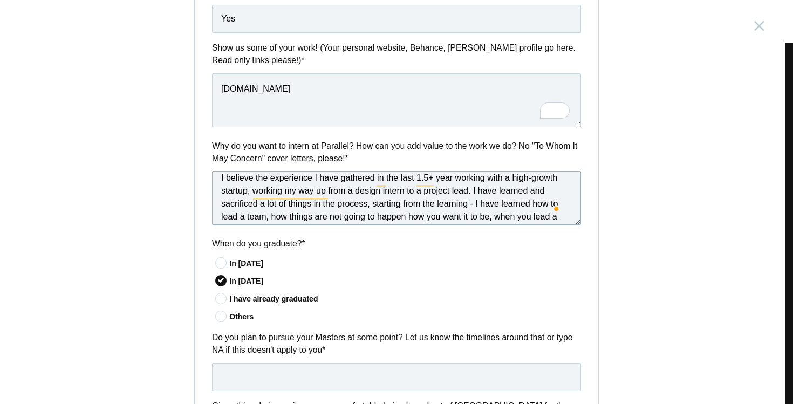
click at [245, 193] on textarea "I believe the experience I have gathered in the last 1.5+ year working with a h…" at bounding box center [396, 198] width 369 height 54
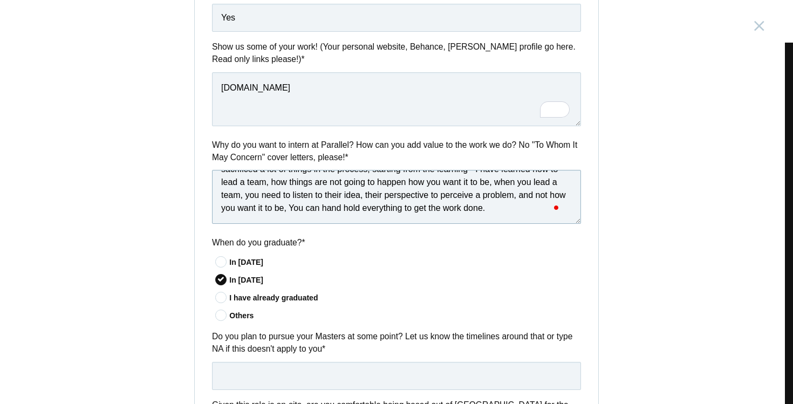
click at [508, 218] on textarea "I believe the experience I have gathered in the last 1.5+ year working with a h…" at bounding box center [396, 197] width 369 height 54
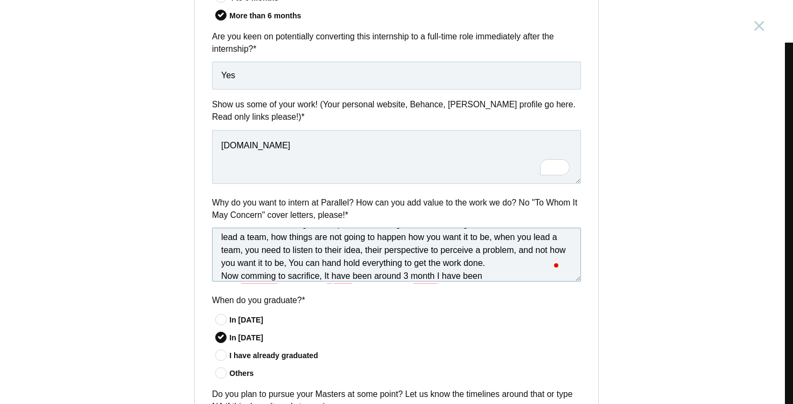
scroll to position [55, 0]
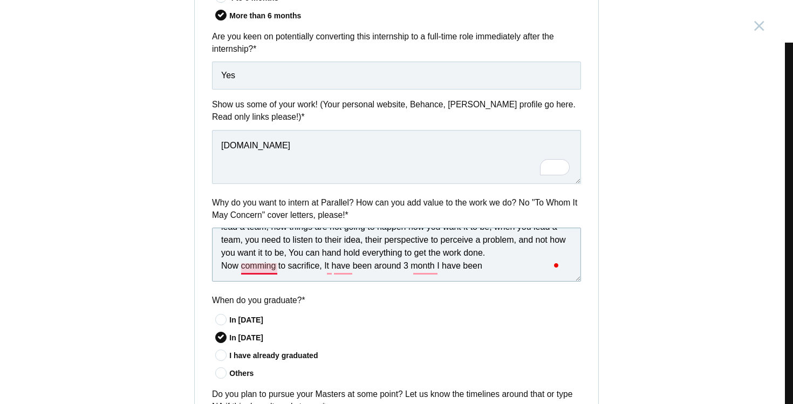
click at [259, 266] on textarea "I believe the experience I have gathered in the last 1.5+ year working with a h…" at bounding box center [396, 255] width 369 height 54
click at [321, 273] on textarea "I believe the experience I have gathered in the last 1.5+ year working with a h…" at bounding box center [396, 255] width 369 height 54
click at [316, 270] on textarea "I believe the experience I have gathered in the last 1.5+ year working with a h…" at bounding box center [396, 255] width 369 height 54
click at [330, 268] on textarea "I believe the experience I have gathered in the last 1.5+ year working with a h…" at bounding box center [396, 255] width 369 height 54
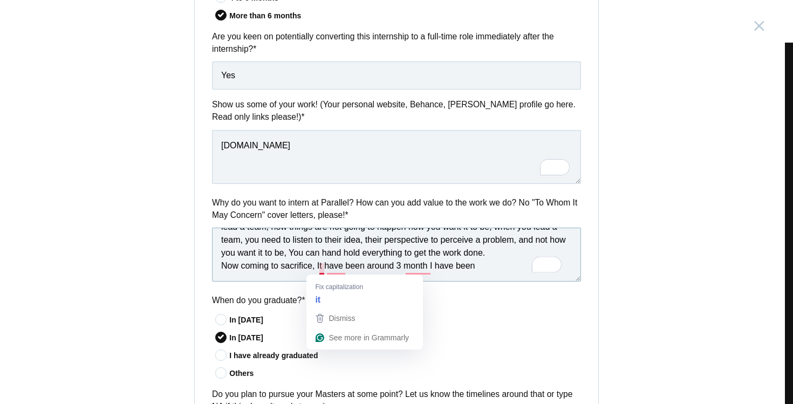
click at [311, 271] on textarea "I believe the experience I have gathered in the last 1.5+ year working with a h…" at bounding box center [396, 255] width 369 height 54
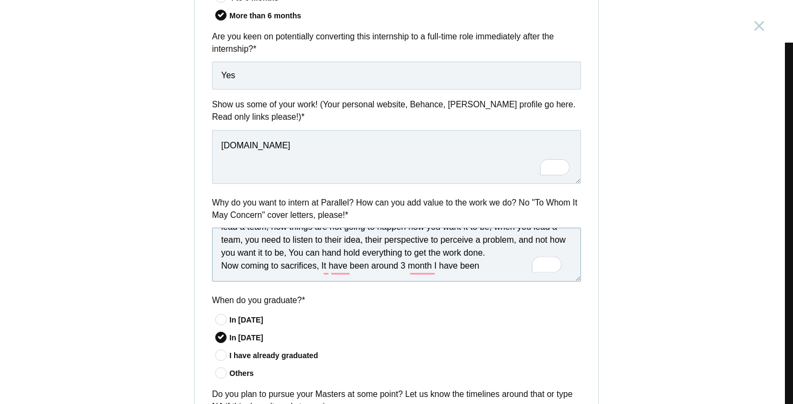
click at [332, 273] on textarea "I believe the experience I have gathered in the last 1.5+ year working with a h…" at bounding box center [396, 255] width 369 height 54
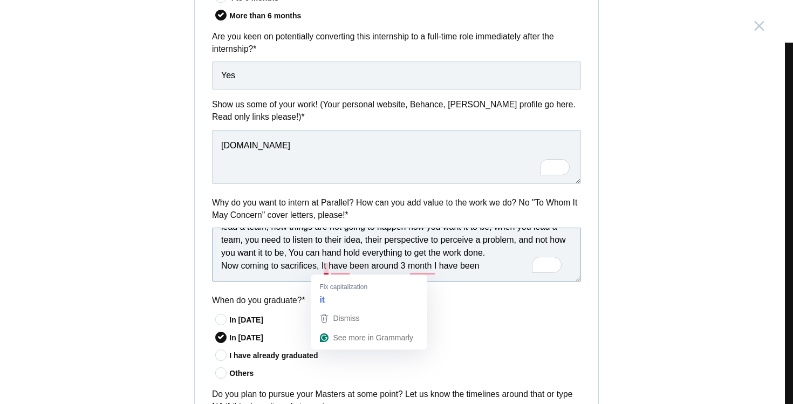
click at [323, 273] on textarea "I believe the experience I have gathered in the last 1.5+ year working with a h…" at bounding box center [396, 255] width 369 height 54
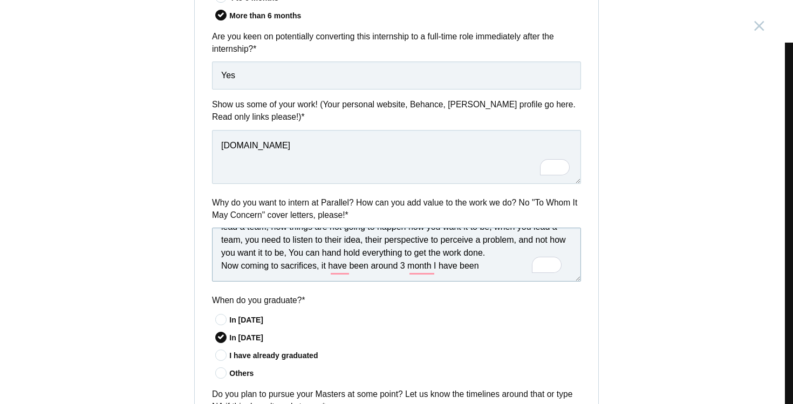
click at [337, 268] on textarea "I believe the experience I have gathered in the last 1.5+ year working with a h…" at bounding box center [396, 255] width 369 height 54
click at [416, 271] on textarea "I believe the experience I have gathered in the last 1.5+ year working with a h…" at bounding box center [396, 255] width 369 height 54
click at [479, 272] on textarea "I believe the experience I have gathered in the last 1.5+ year working with a h…" at bounding box center [396, 255] width 369 height 54
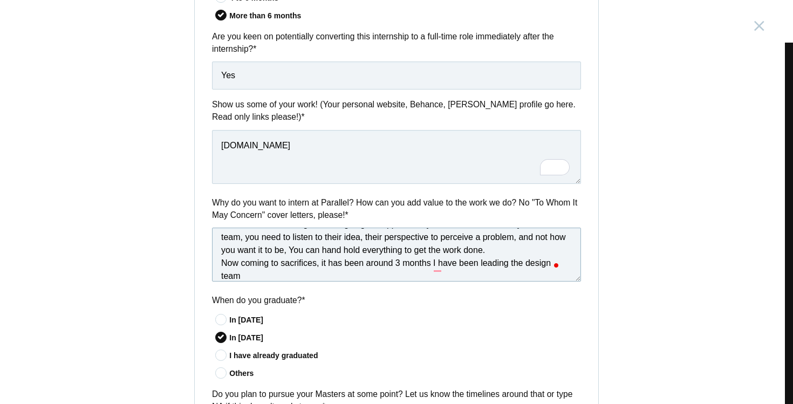
click at [436, 260] on textarea "I believe the experience I have gathered in the last 1.5+ year working with a h…" at bounding box center [396, 255] width 369 height 54
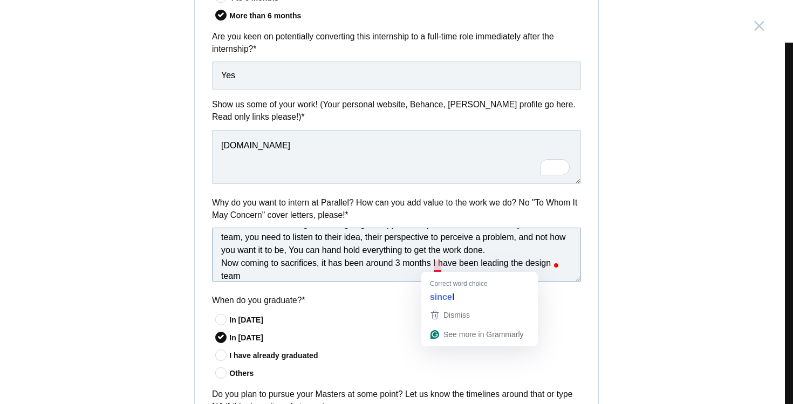
click at [436, 268] on textarea "I believe the experience I have gathered in the last 1.5+ year working with a h…" at bounding box center [396, 255] width 369 height 54
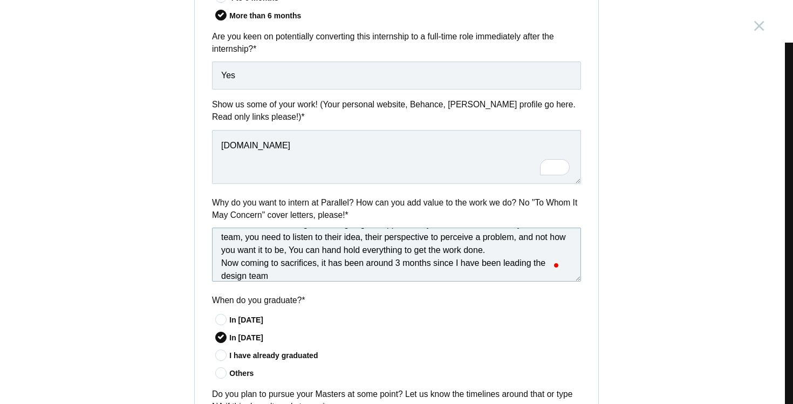
click at [431, 268] on textarea "I believe the experience I have gathered in the last 1.5+ year working with a h…" at bounding box center [396, 255] width 369 height 54
click at [426, 270] on textarea "I believe the experience I have gathered in the last 1.5+ year working with a h…" at bounding box center [396, 255] width 369 height 54
click at [372, 277] on textarea "I believe the experience I have gathered in the last 1.5+ year working with a h…" at bounding box center [396, 255] width 369 height 54
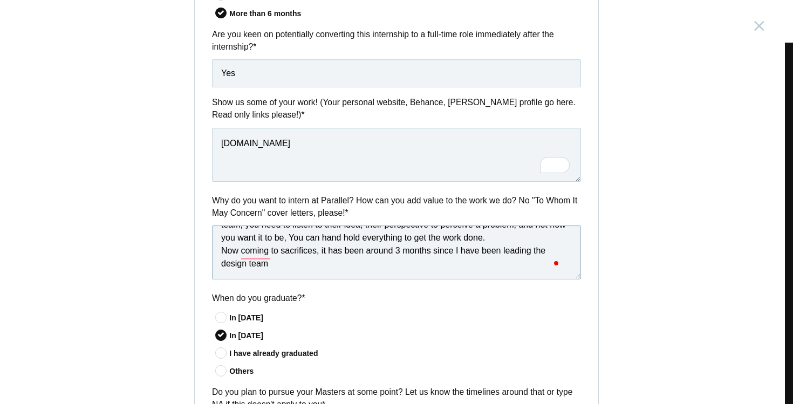
scroll to position [453, 0]
click at [244, 252] on textarea "I believe the experience I have gathered in the last 1.5+ year working with a h…" at bounding box center [396, 253] width 369 height 54
click at [257, 249] on textarea "I believe the experience I have gathered in the last 1.5+ year working with a h…" at bounding box center [396, 253] width 369 height 54
click at [270, 270] on textarea "I believe the experience I have gathered in the last 1.5+ year working with a h…" at bounding box center [396, 253] width 369 height 54
click at [320, 255] on textarea "I believe the experience I have gathered in the last 1.5+ year working with a h…" at bounding box center [396, 253] width 369 height 54
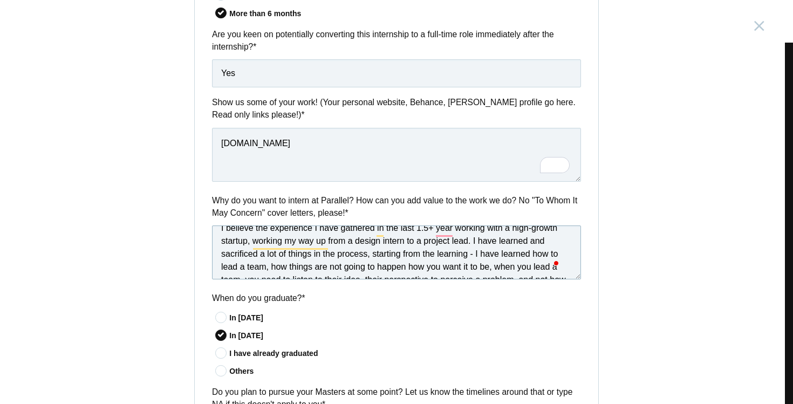
scroll to position [9, 0]
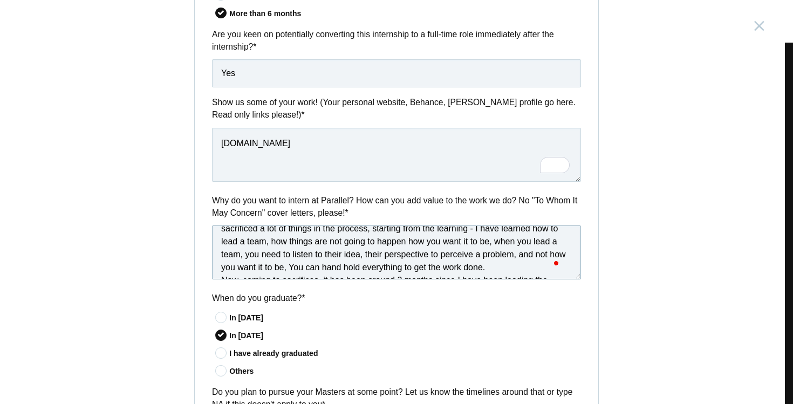
click at [337, 270] on textarea "I believe the experience I have gathered in the last 1.5+ year working with a h…" at bounding box center [396, 253] width 369 height 54
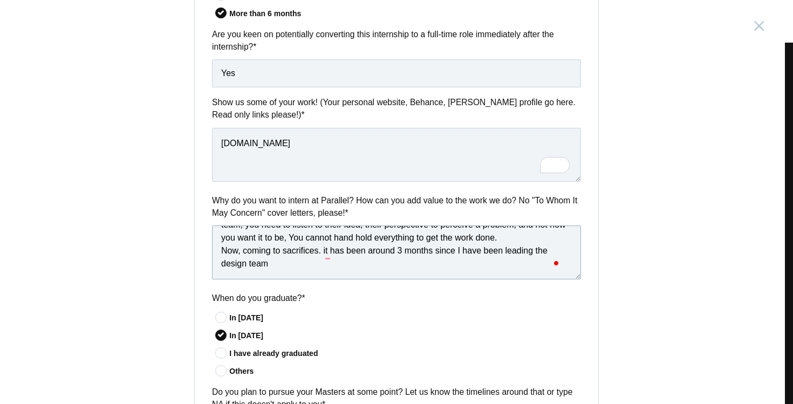
click at [517, 238] on textarea "I believe the experience I have gathered in the last 1.5+ year working with a h…" at bounding box center [396, 253] width 369 height 54
click at [335, 270] on textarea "I believe the experience I have gathered in the last 1.5+ year working with a h…" at bounding box center [396, 253] width 369 height 54
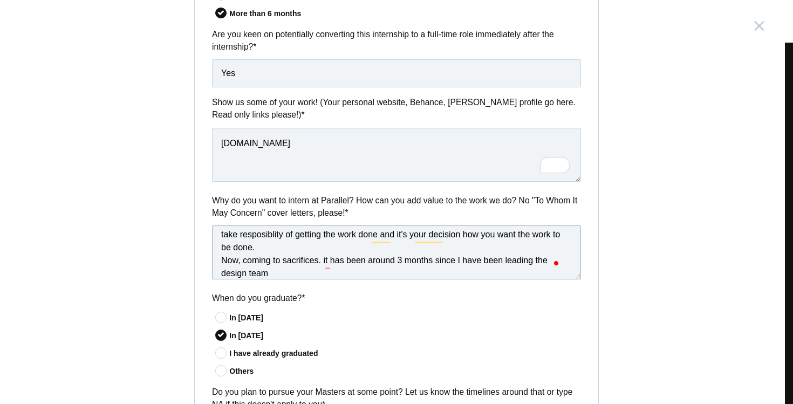
scroll to position [80, 0]
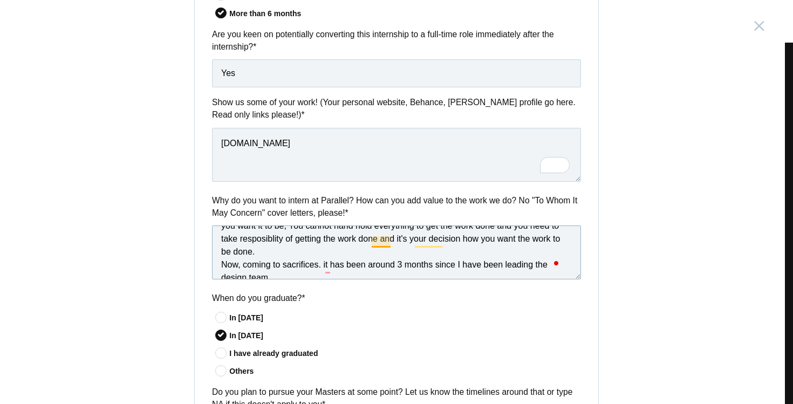
click at [375, 241] on textarea "I believe the experience I have gathered in the last 1.5+ year working with a h…" at bounding box center [396, 253] width 369 height 54
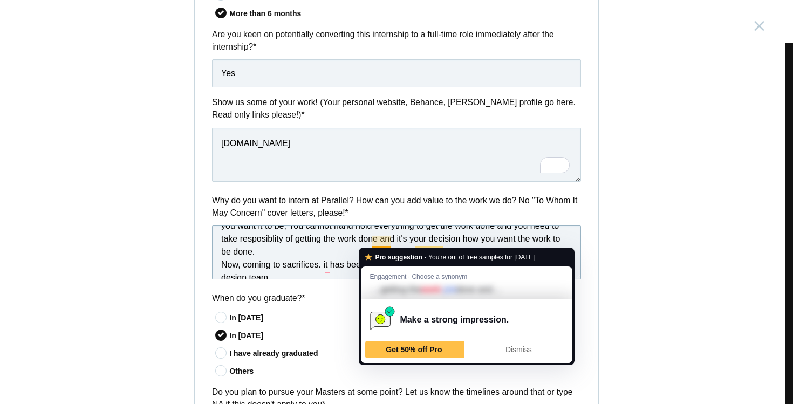
click at [288, 276] on textarea "I believe the experience I have gathered in the last 1.5+ year working with a h…" at bounding box center [396, 253] width 369 height 54
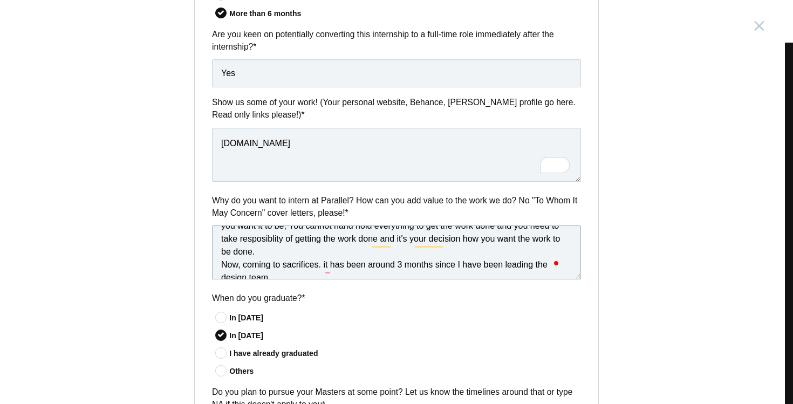
click at [289, 279] on textarea "I believe the experience I have gathered in the last 1.5+ year working with a h…" at bounding box center [396, 253] width 369 height 54
type textarea "I believe the experience I have gathered in the last 1.5+ year working with a h…"
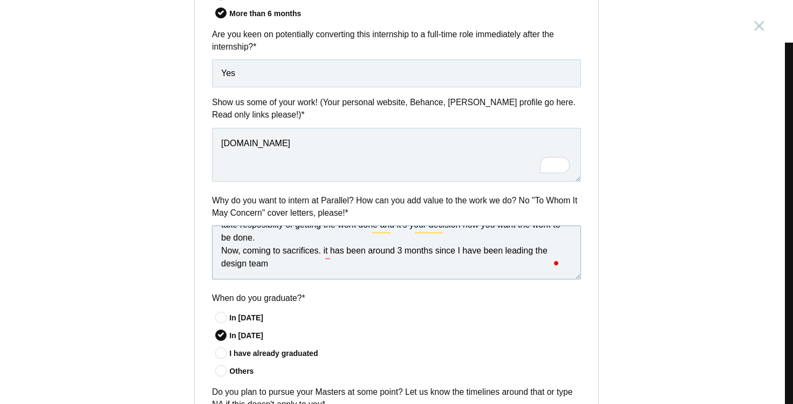
scroll to position [94, 0]
click at [323, 259] on textarea "I believe the experience I have gathered in the last 1.5+ year working with a h…" at bounding box center [396, 253] width 369 height 54
click at [305, 269] on textarea "I believe the experience I have gathered in the last 1.5+ year working with a h…" at bounding box center [396, 253] width 369 height 54
click at [327, 254] on textarea "I believe the experience I have gathered in the last 1.5+ year working with a h…" at bounding box center [396, 253] width 369 height 54
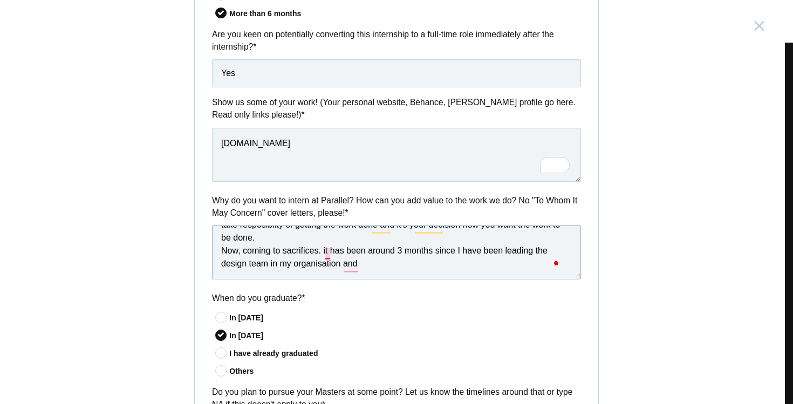
click at [324, 255] on textarea "I believe the experience I have gathered in the last 1.5+ year working with a h…" at bounding box center [396, 253] width 369 height 54
click at [352, 272] on textarea "I believe the experience I have gathered in the last 1.5+ year working with a h…" at bounding box center [396, 253] width 369 height 54
click at [350, 272] on textarea "I believe the experience I have gathered in the last 1.5+ year working with a h…" at bounding box center [396, 253] width 369 height 54
drag, startPoint x: 224, startPoint y: 253, endPoint x: 403, endPoint y: 261, distance: 178.8
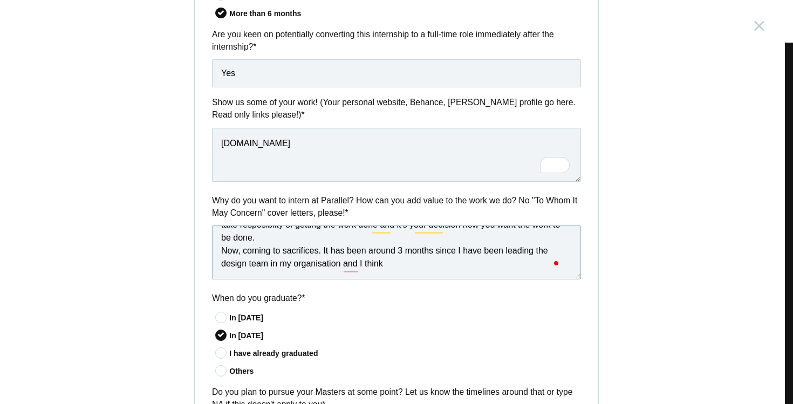
click at [403, 261] on textarea "I believe the experience I have gathered in the last 1.5+ year working with a h…" at bounding box center [396, 253] width 369 height 54
click at [400, 265] on textarea "I believe the experience I have gathered in the last 1.5+ year working with a h…" at bounding box center [396, 253] width 369 height 54
click at [443, 269] on textarea "I believe the experience I have gathered in the last 1.5+ year working with a h…" at bounding box center [396, 253] width 369 height 54
click at [344, 268] on textarea "I believe the experience I have gathered in the last 1.5+ year working with a h…" at bounding box center [396, 253] width 369 height 54
click at [502, 267] on textarea "I believe the experience I have gathered in the last 1.5+ year working with a h…" at bounding box center [396, 253] width 369 height 54
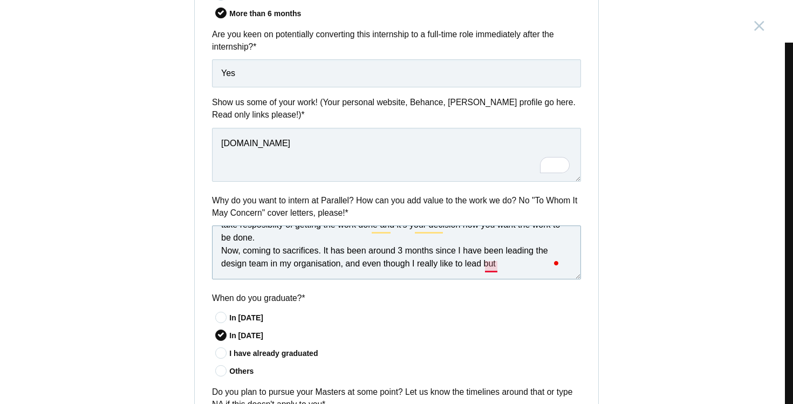
click at [486, 270] on textarea "I believe the experience I have gathered in the last 1.5+ year working with a h…" at bounding box center [396, 253] width 369 height 54
click at [504, 272] on textarea "I believe the experience I have gathered in the last 1.5+ year working with a h…" at bounding box center [396, 253] width 369 height 54
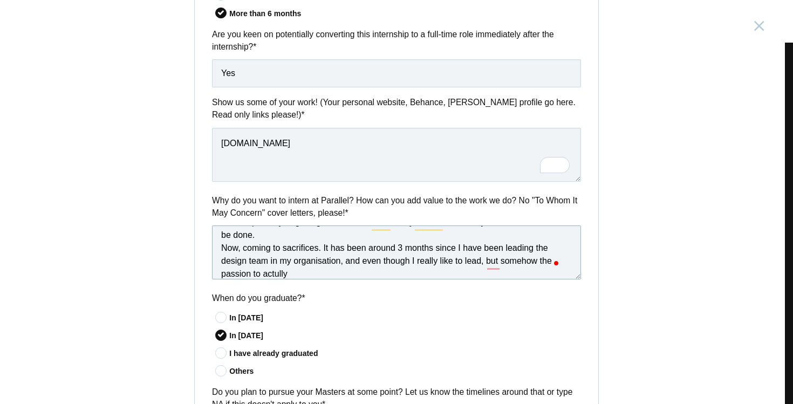
click at [480, 260] on textarea "I believe the experience I have gathered in the last 1.5+ year working with a h…" at bounding box center [396, 253] width 369 height 54
click at [476, 266] on textarea "I believe the experience I have gathered in the last 1.5+ year working with a h…" at bounding box center [396, 253] width 369 height 54
click at [505, 270] on textarea "I believe the experience I have gathered in the last 1.5+ year working with a h…" at bounding box center [396, 253] width 369 height 54
click at [507, 266] on textarea "I believe the experience I have gathered in the last 1.5+ year working with a h…" at bounding box center [396, 253] width 369 height 54
click at [427, 276] on textarea "I believe the experience I have gathered in the last 1.5+ year working with a h…" at bounding box center [396, 253] width 369 height 54
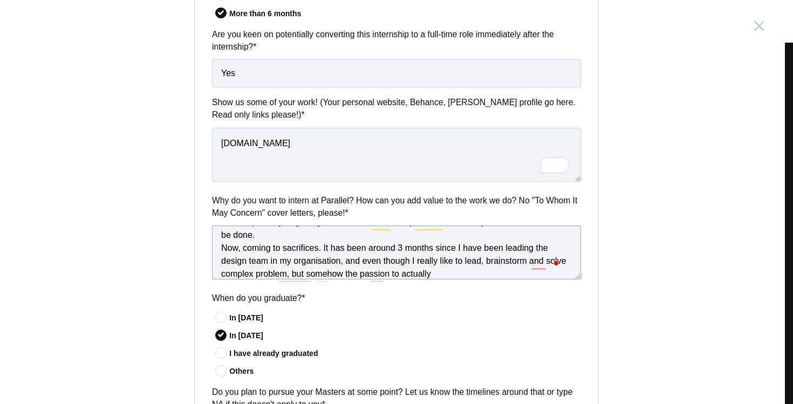
click at [472, 278] on textarea "I believe the experience I have gathered in the last 1.5+ year working with a h…" at bounding box center [396, 253] width 369 height 54
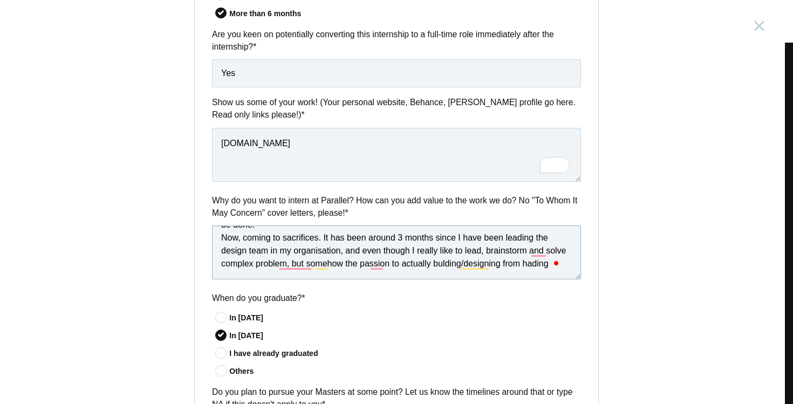
click at [331, 265] on textarea "I believe the experience I have gathered in the last 1.5+ year working with a h…" at bounding box center [396, 253] width 369 height 54
click at [393, 266] on textarea "I believe the experience I have gathered in the last 1.5+ year working with a h…" at bounding box center [396, 253] width 369 height 54
click at [413, 263] on textarea "I believe the experience I have gathered in the last 1.5+ year working with a h…" at bounding box center [396, 253] width 369 height 54
click at [364, 279] on textarea "I believe the experience I have gathered in the last 1.5+ year working with a h…" at bounding box center [396, 253] width 369 height 54
click at [358, 263] on textarea "I believe the experience I have gathered in the last 1.5+ year working with a h…" at bounding box center [396, 253] width 369 height 54
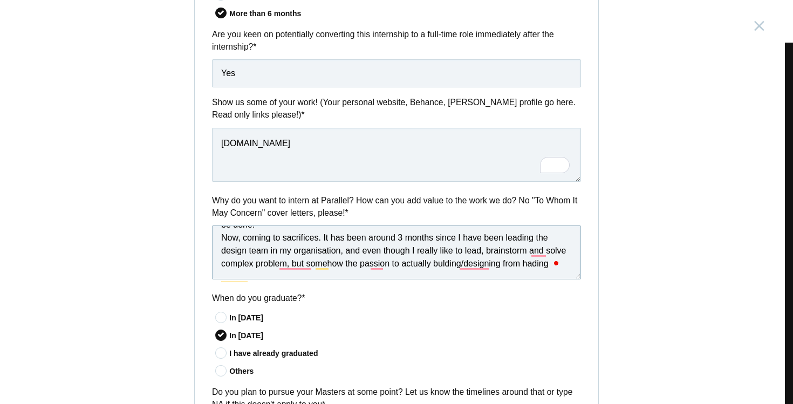
click at [380, 264] on textarea "I believe the experience I have gathered in the last 1.5+ year working with a h…" at bounding box center [396, 253] width 369 height 54
click at [371, 265] on textarea "I believe the experience I have gathered in the last 1.5+ year working with a h…" at bounding box center [396, 253] width 369 height 54
drag, startPoint x: 368, startPoint y: 265, endPoint x: 426, endPoint y: 266, distance: 57.8
click at [426, 266] on textarea "I believe the experience I have gathered in the last 1.5+ year working with a h…" at bounding box center [396, 253] width 369 height 54
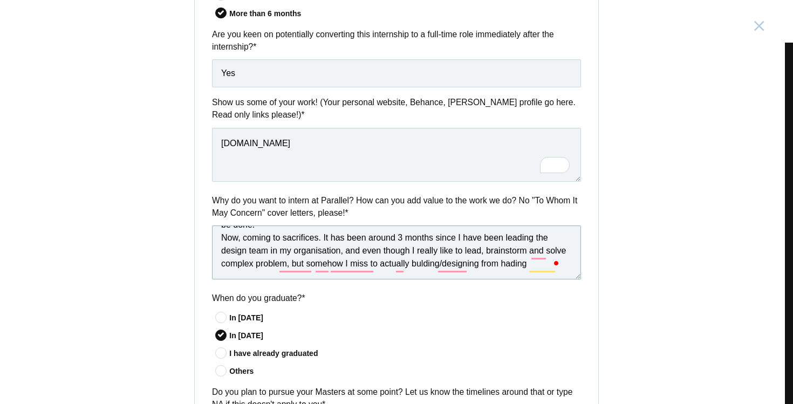
drag, startPoint x: 398, startPoint y: 267, endPoint x: 431, endPoint y: 266, distance: 32.9
click at [431, 266] on textarea "I believe the experience I have gathered in the last 1.5+ year working with a h…" at bounding box center [396, 253] width 369 height 54
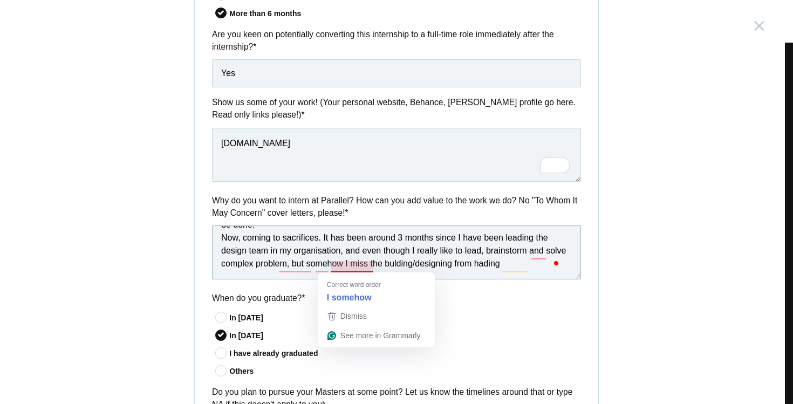
click at [347, 267] on textarea "I believe the experience I have gathered in the last 1.5+ year working with a h…" at bounding box center [396, 253] width 369 height 54
type textarea "I believe the experience I have gathered in the last 1.5+ year working with a h…"
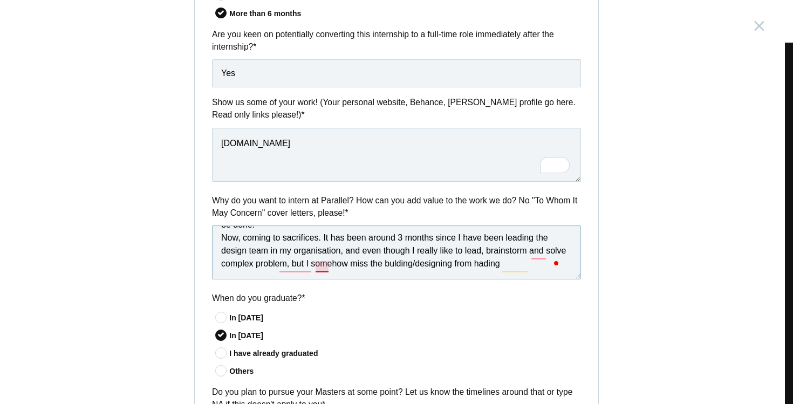
click at [313, 267] on textarea "I believe the experience I have gathered in the last 1.5+ year working with a h…" at bounding box center [396, 253] width 369 height 54
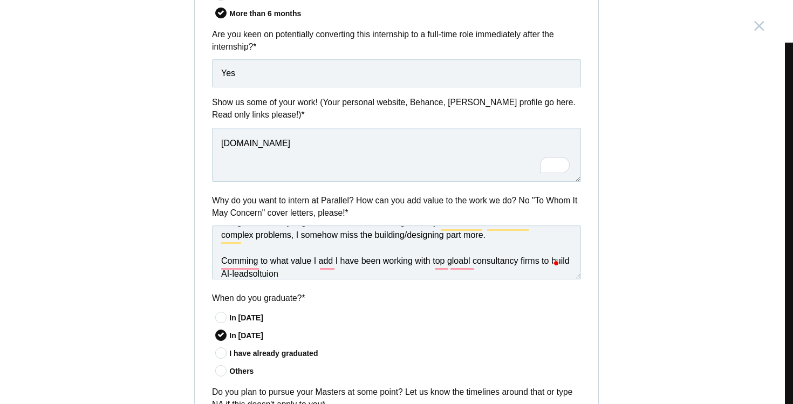
click at [267, 275] on textarea "I believe the experience I have gathered in the last 1.5+ years working with a …" at bounding box center [396, 253] width 369 height 54
click at [238, 266] on textarea "I believe the experience I have gathered in the last 1.5+ years working with a …" at bounding box center [396, 253] width 369 height 54
click at [343, 263] on textarea "I believe the experience I have gathered in the last 1.5+ years working with a …" at bounding box center [396, 253] width 369 height 54
click at [320, 266] on textarea "I believe the experience I have gathered in the last 1.5+ years working with a …" at bounding box center [396, 253] width 369 height 54
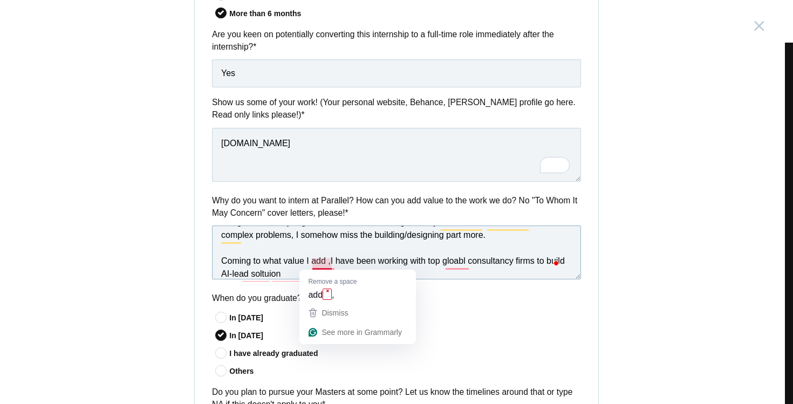
click at [324, 260] on textarea "I believe the experience I have gathered in the last 1.5+ years working with a …" at bounding box center [396, 253] width 369 height 54
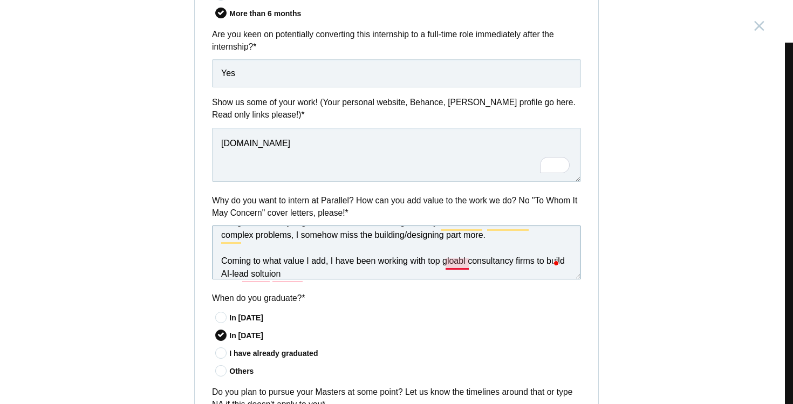
click at [453, 262] on textarea "I believe the experience I have gathered in the last 1.5+ years working with a …" at bounding box center [396, 253] width 369 height 54
click at [308, 274] on textarea "I believe the experience I have gathered in the last 1.5+ years working with a …" at bounding box center [396, 253] width 369 height 54
drag, startPoint x: 257, startPoint y: 278, endPoint x: 265, endPoint y: 278, distance: 7.6
click at [257, 278] on textarea "I believe the experience I have gathered in the last 1.5+ years working with a …" at bounding box center [396, 253] width 369 height 54
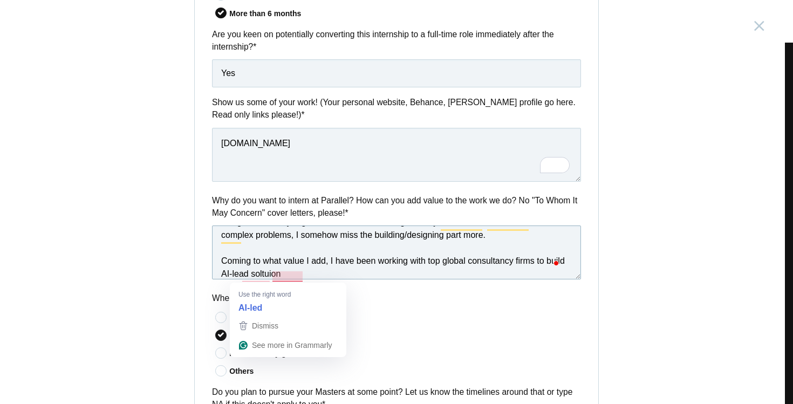
click at [322, 278] on textarea "I believe the experience I have gathered in the last 1.5+ years working with a …" at bounding box center [396, 253] width 369 height 54
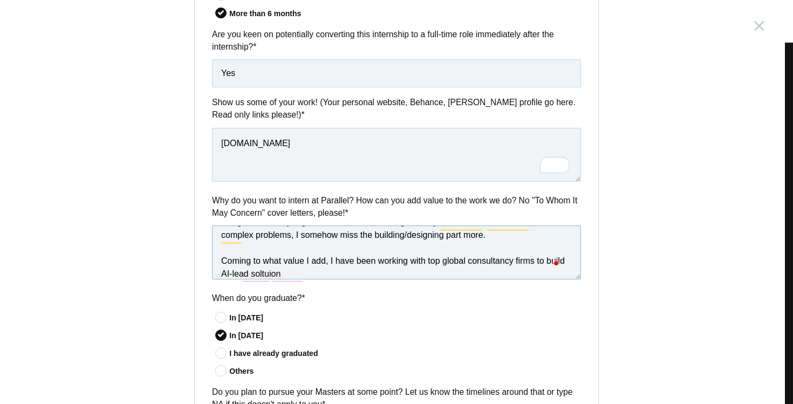
click at [285, 280] on textarea "I believe the experience I have gathered in the last 1.5+ years working with a …" at bounding box center [396, 253] width 369 height 54
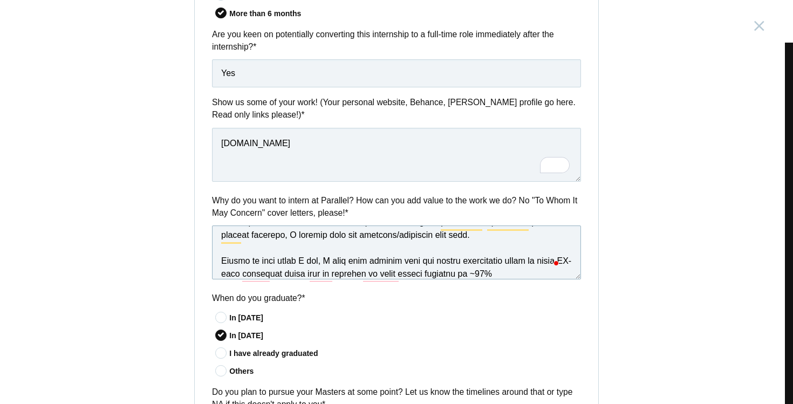
type textarea "I believe the experience I have gathered in the last 1.5+ years working with a …"
click at [384, 282] on div "Why do you want to intern at Parallel? How can you add value to the work we do?…" at bounding box center [397, 238] width 404 height 89
click at [379, 278] on textarea "To enrich screen reader interactions, please activate Accessibility in Grammarl…" at bounding box center [396, 253] width 369 height 54
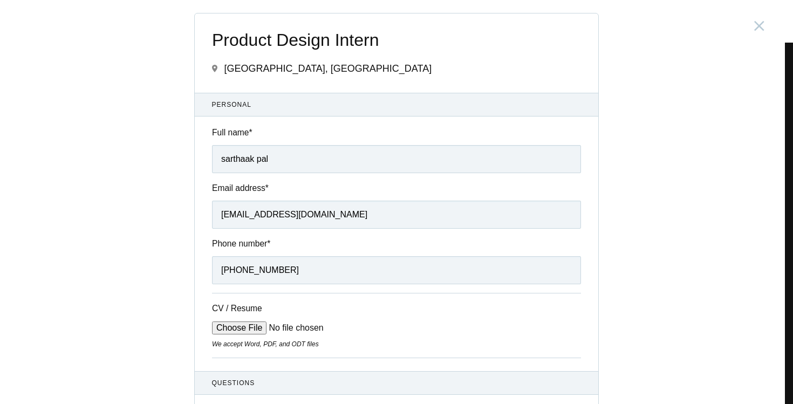
scroll to position [185, 0]
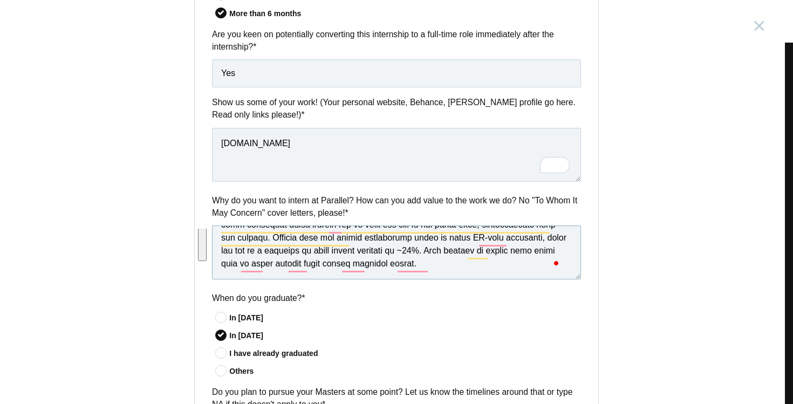
click at [472, 271] on textarea "To enrich screen reader interactions, please activate Accessibility in Grammarl…" at bounding box center [396, 253] width 369 height 54
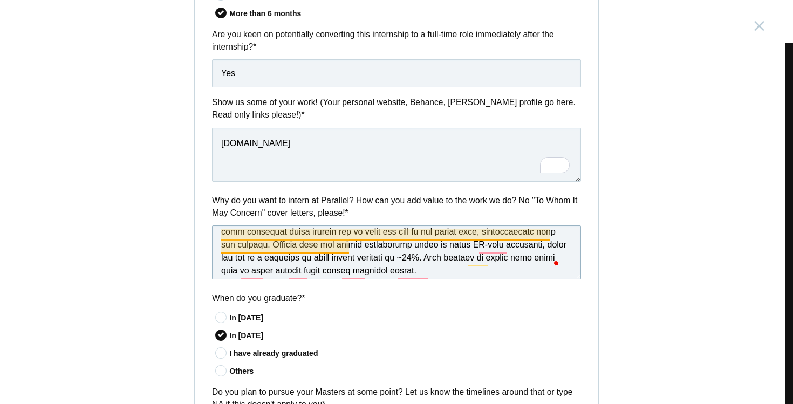
scroll to position [140, 0]
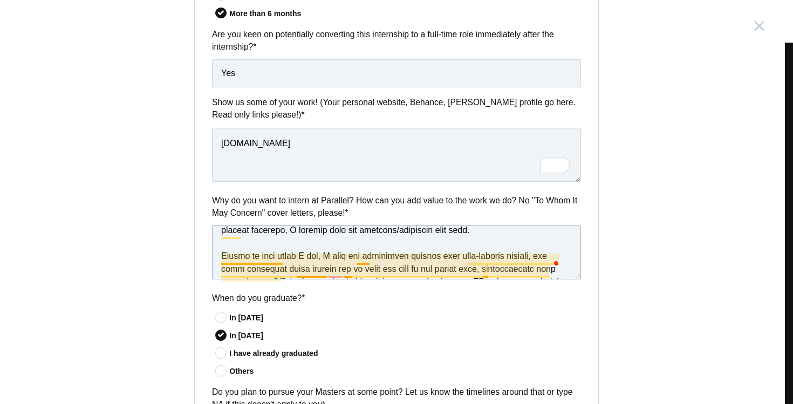
drag, startPoint x: 470, startPoint y: 270, endPoint x: 223, endPoint y: 257, distance: 247.0
click at [223, 257] on textarea "To enrich screen reader interactions, please activate Accessibility in Grammarl…" at bounding box center [396, 253] width 369 height 54
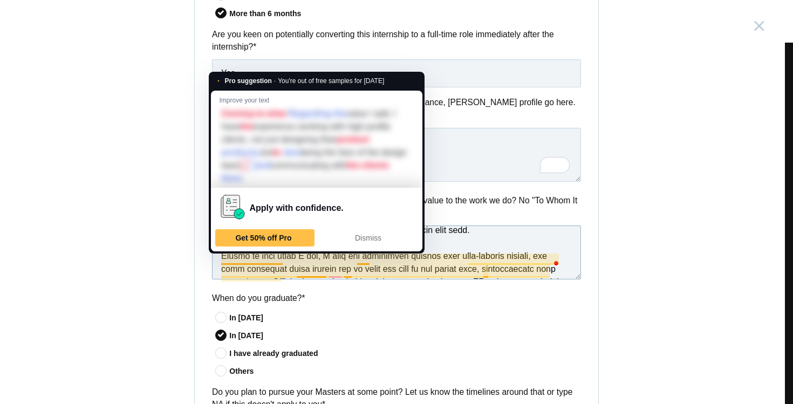
paste textarea "In terms of the value I bring, I’ve had the opportunity to work with high-profi…"
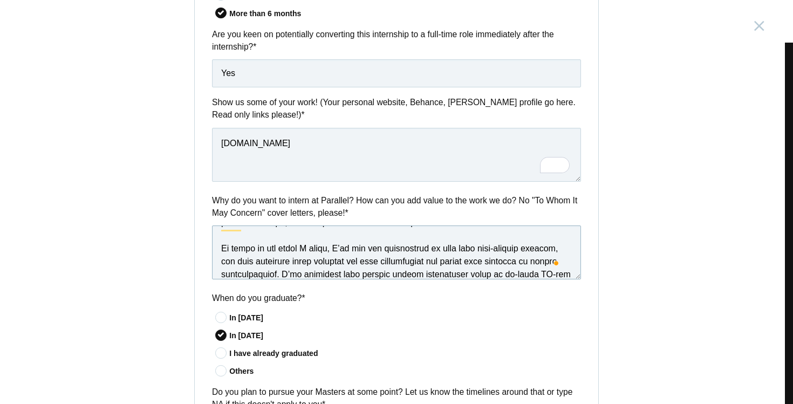
scroll to position [171, 0]
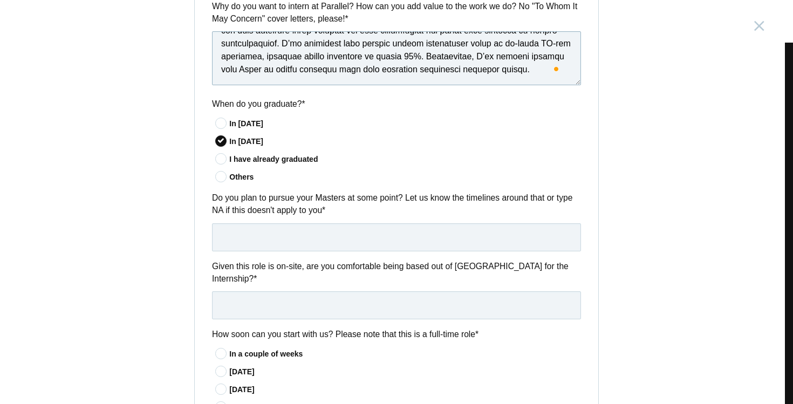
type textarea "L ipsumdo sit ametconsec A elit seddoeiu te inc utla 5.9+ etdol magnaal enim a …"
click at [274, 238] on input "text" at bounding box center [396, 237] width 369 height 28
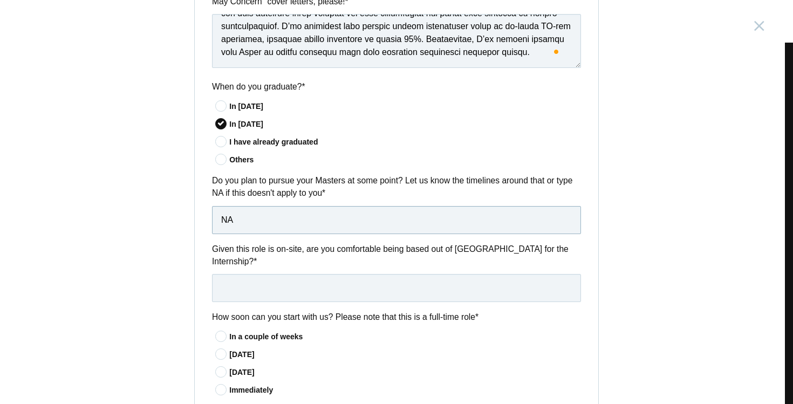
type input "NA"
click at [308, 281] on input "text" at bounding box center [396, 288] width 369 height 28
type input "Yes"
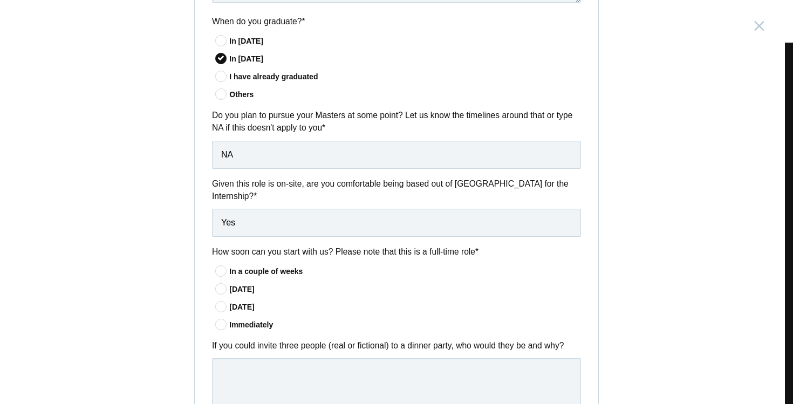
click at [252, 274] on div "In a couple of weeks" at bounding box center [405, 271] width 352 height 11
click at [0, 0] on input"] "In a couple of weeks" at bounding box center [0, 0] width 0 height 0
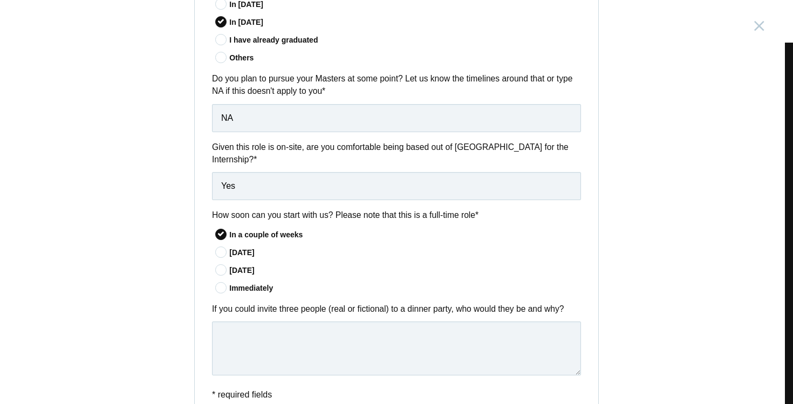
click at [241, 252] on div "[DATE]" at bounding box center [405, 252] width 352 height 11
click at [0, 0] on input"] "[DATE]" at bounding box center [0, 0] width 0 height 0
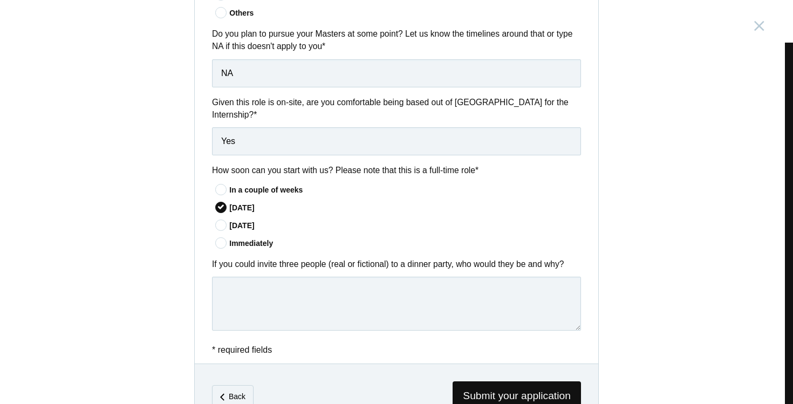
click at [271, 196] on div "In a couple of weeks" at bounding box center [405, 190] width 352 height 11
click at [0, 0] on input"] "In a couple of weeks" at bounding box center [0, 0] width 0 height 0
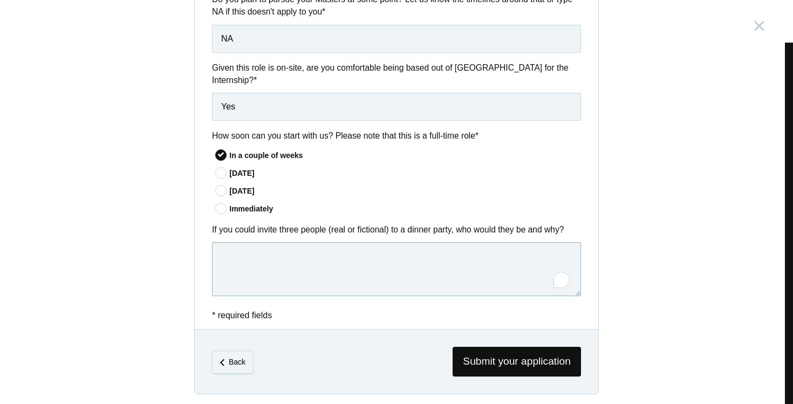
click at [286, 274] on textarea "To enrich screen reader interactions, please activate Accessibility in Grammarl…" at bounding box center [396, 269] width 369 height 54
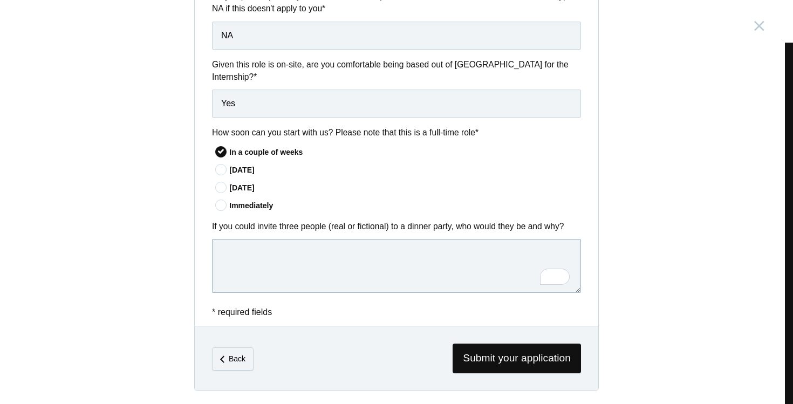
click at [316, 262] on textarea "To enrich screen reader interactions, please activate Accessibility in Grammarl…" at bounding box center [396, 266] width 369 height 54
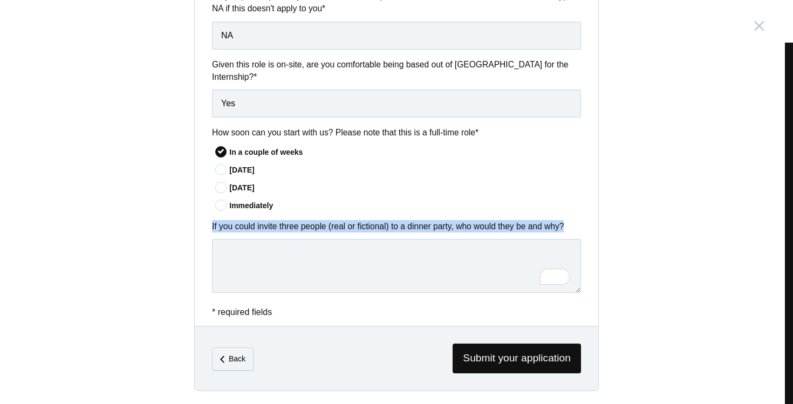
drag, startPoint x: 206, startPoint y: 228, endPoint x: 574, endPoint y: 223, distance: 368.1
click at [574, 223] on div "If you could invite three people (real or fictional) to a dinner party, who wou…" at bounding box center [397, 258] width 404 height 77
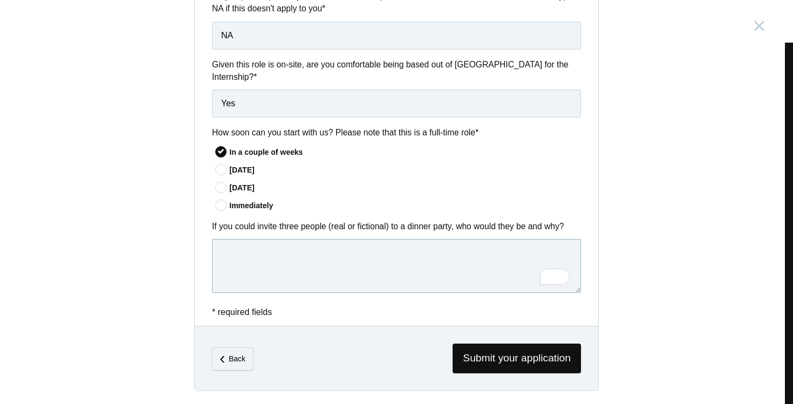
click at [420, 257] on textarea "To enrich screen reader interactions, please activate Accessibility in Grammarl…" at bounding box center [396, 266] width 369 height 54
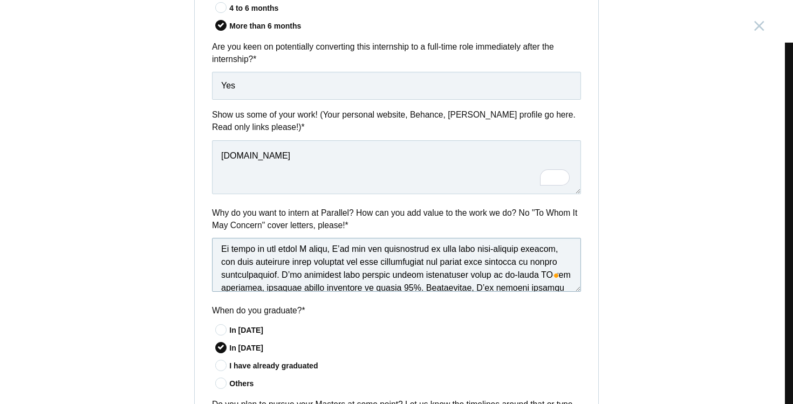
click at [325, 253] on textarea "To enrich screen reader interactions, please activate Accessibility in Grammarl…" at bounding box center [396, 265] width 369 height 54
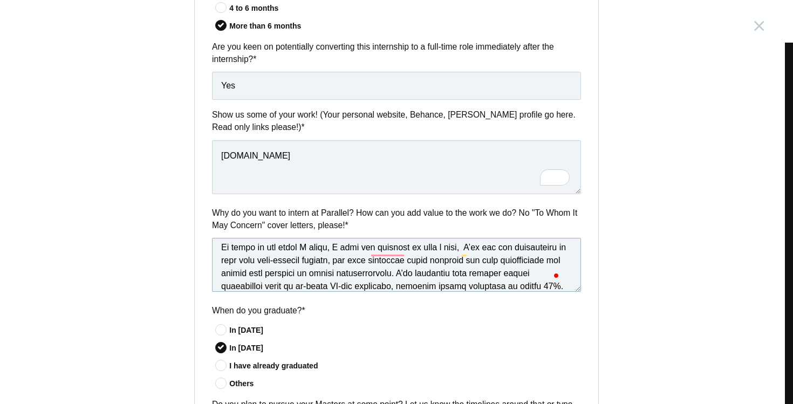
click at [383, 254] on textarea "To enrich screen reader interactions, please activate Accessibility in Grammarl…" at bounding box center [396, 265] width 369 height 54
click at [475, 252] on textarea "To enrich screen reader interactions, please activate Accessibility in Grammarl…" at bounding box center [396, 265] width 369 height 54
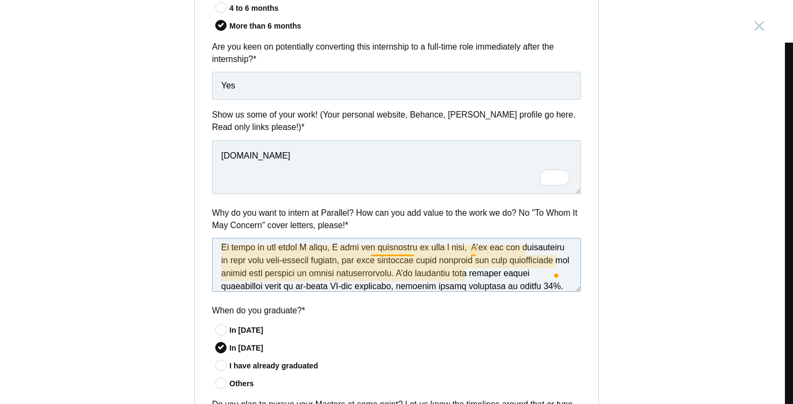
click at [471, 252] on textarea "To enrich screen reader interactions, please activate Accessibility in Grammarl…" at bounding box center [396, 265] width 369 height 54
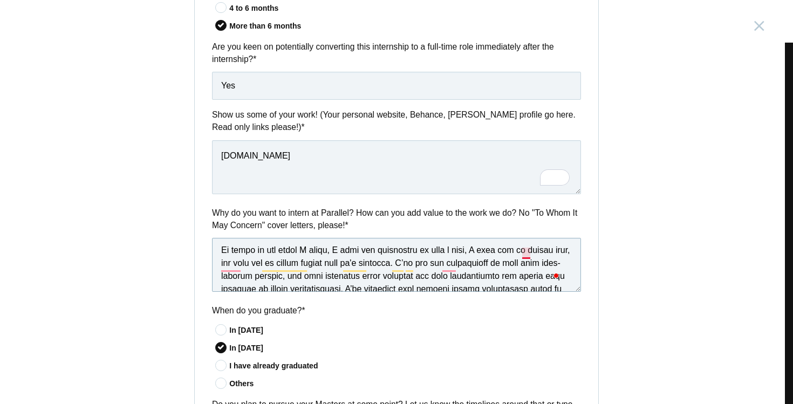
click at [522, 254] on textarea "To enrich screen reader interactions, please activate Accessibility in Grammarl…" at bounding box center [396, 265] width 369 height 54
click at [259, 265] on textarea "To enrich screen reader interactions, please activate Accessibility in Grammarl…" at bounding box center [396, 265] width 369 height 54
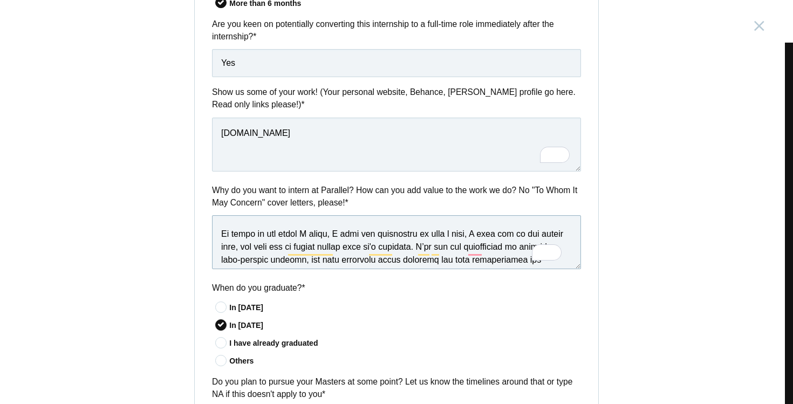
click at [465, 236] on textarea "To enrich screen reader interactions, please activate Accessibility in Grammarl…" at bounding box center [396, 242] width 369 height 54
click at [468, 239] on textarea "To enrich screen reader interactions, please activate Accessibility in Grammarl…" at bounding box center [396, 242] width 369 height 54
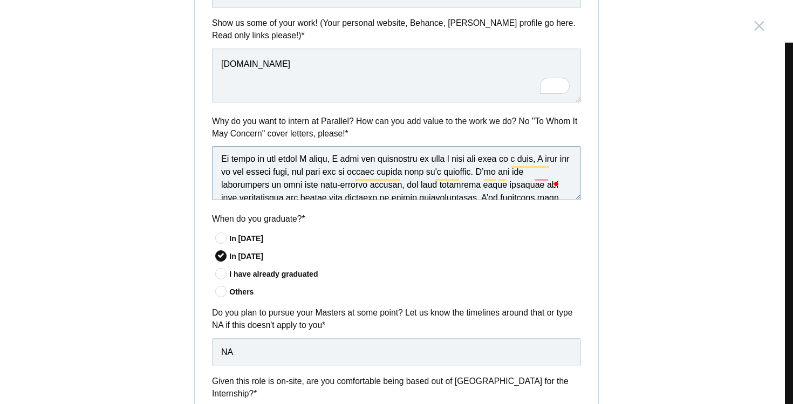
click at [533, 171] on textarea "To enrich screen reader interactions, please activate Accessibility in Grammarl…" at bounding box center [396, 173] width 369 height 54
type textarea "I believe the experience I have gathered in the last 1.5+ years working with a …"
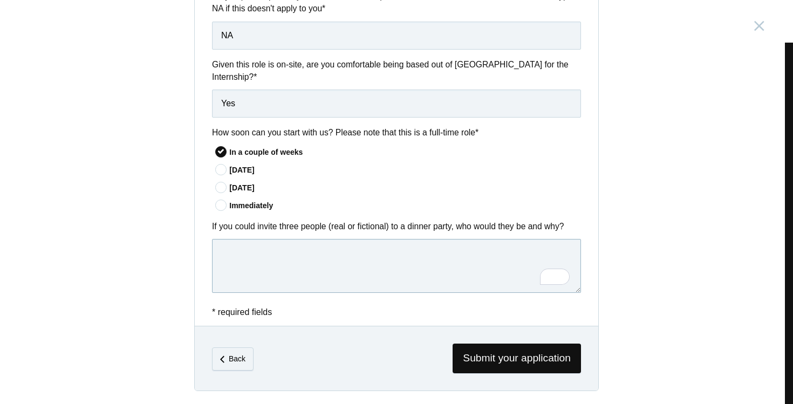
click at [289, 260] on textarea "To enrich screen reader interactions, please activate Accessibility in Grammarl…" at bounding box center [396, 266] width 369 height 54
click at [456, 363] on span "Submit your application" at bounding box center [517, 359] width 128 height 30
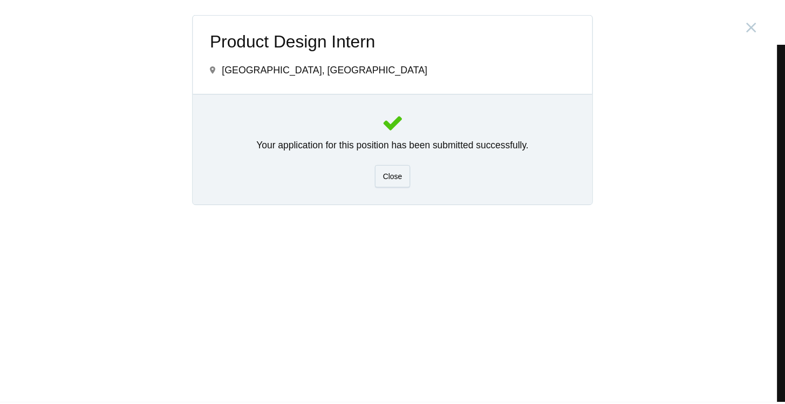
scroll to position [0, 0]
click at [405, 173] on span "Close" at bounding box center [396, 176] width 19 height 9
